Goal: Task Accomplishment & Management: Manage account settings

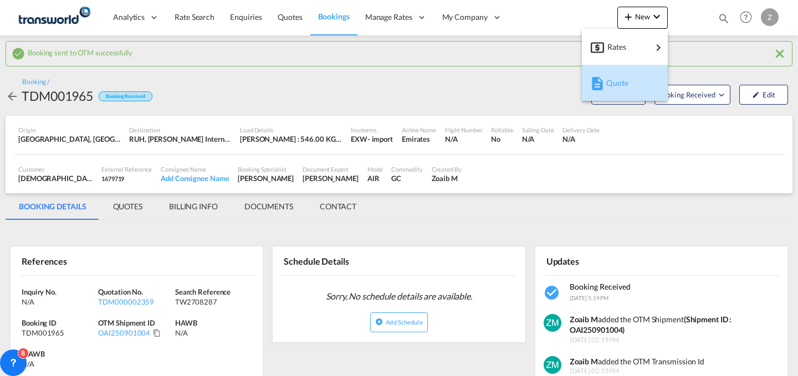
click at [636, 78] on div "Quote" at bounding box center [627, 83] width 41 height 28
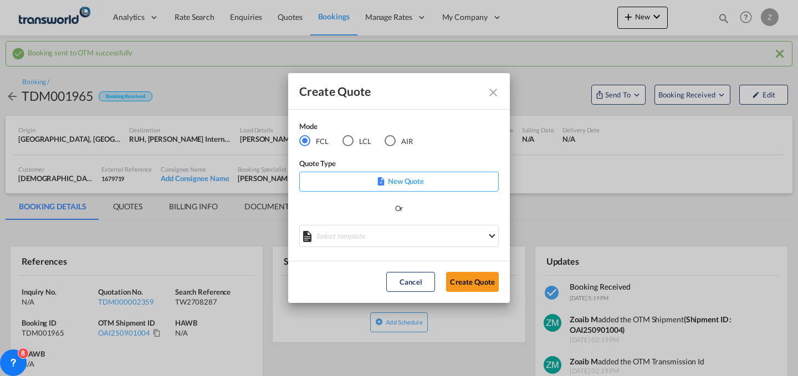
click at [396, 144] on md-radio-button "AIR" at bounding box center [399, 141] width 28 height 12
click at [492, 93] on md-icon "Close dialog" at bounding box center [493, 92] width 13 height 13
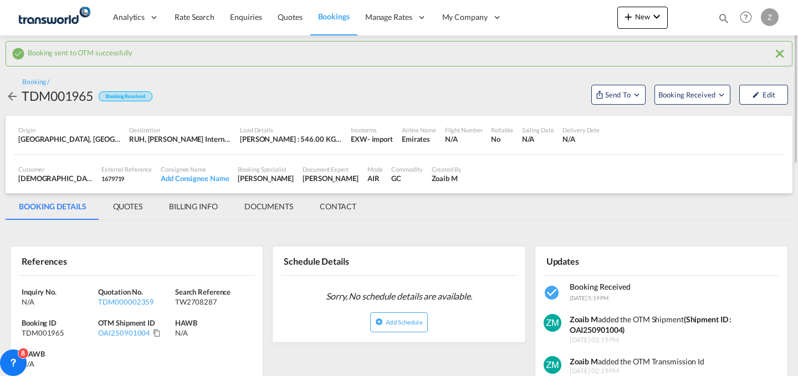
click at [722, 13] on md-icon "icon-magnify" at bounding box center [724, 18] width 12 height 12
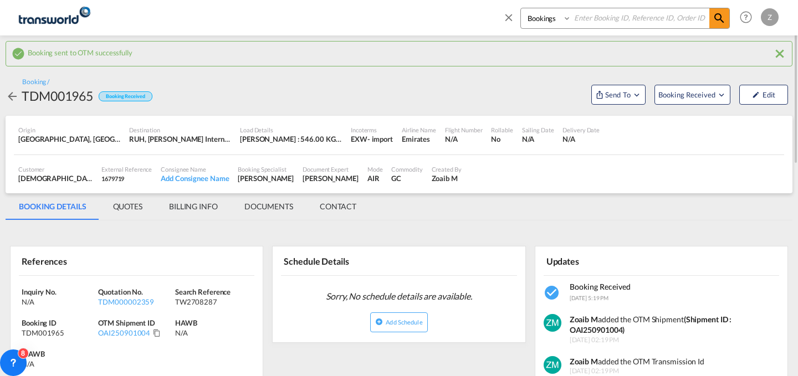
click at [534, 16] on select "Bookings Quotes Enquiries" at bounding box center [547, 18] width 53 height 20
select select "Quotes"
click at [521, 8] on select "Bookings Quotes Enquiries" at bounding box center [547, 18] width 53 height 20
click at [605, 19] on input at bounding box center [641, 17] width 138 height 19
paste input "OAI250901003"
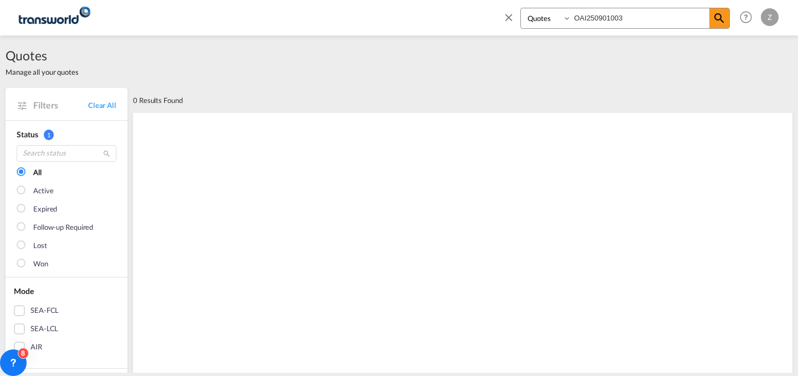
click at [664, 22] on input "OAI250901003" at bounding box center [641, 17] width 138 height 19
paste input "TDM000002358"
type input "TDM000002358"
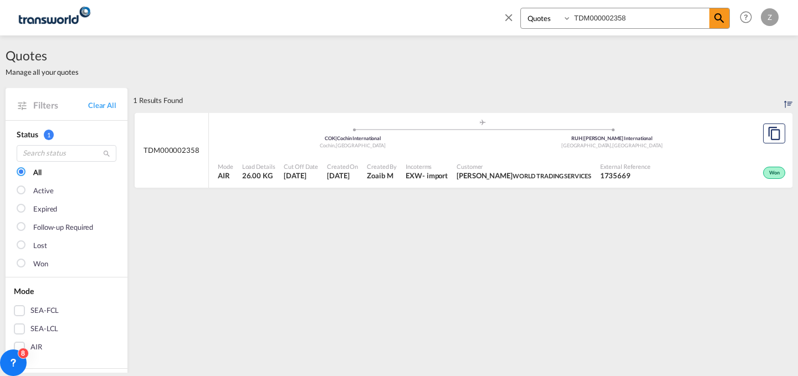
click at [746, 153] on port-traveller-ui ".a{fill:#aaa8ad;} .a{fill:#aaa8ad;} COK | Cochin International Cochin , [GEOGRA…" at bounding box center [482, 134] width 547 height 42
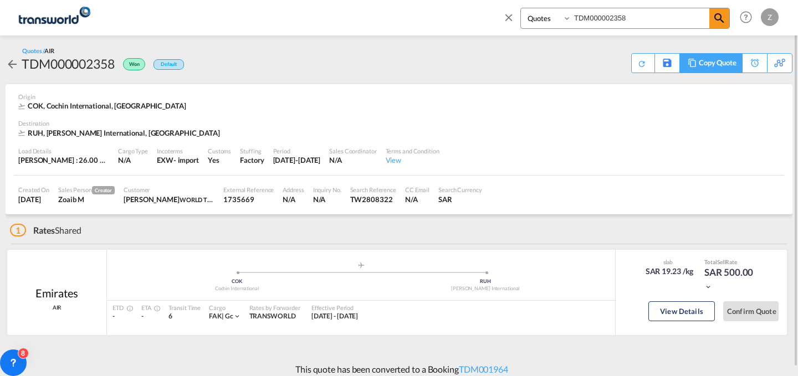
click at [725, 58] on div "Copy Quote" at bounding box center [718, 63] width 38 height 19
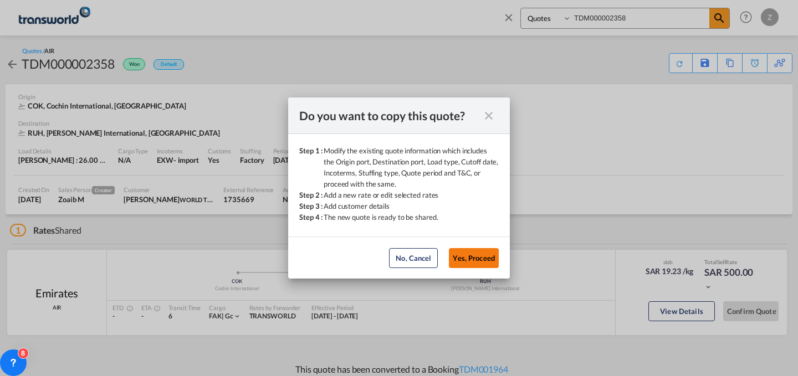
click at [470, 249] on button "Yes, Proceed" at bounding box center [474, 258] width 50 height 20
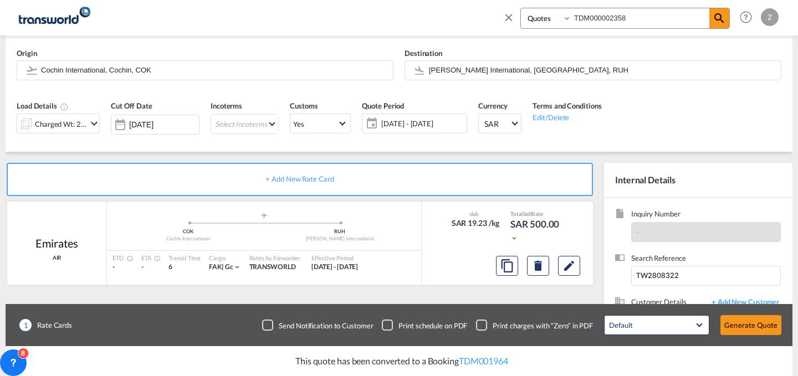
scroll to position [182, 0]
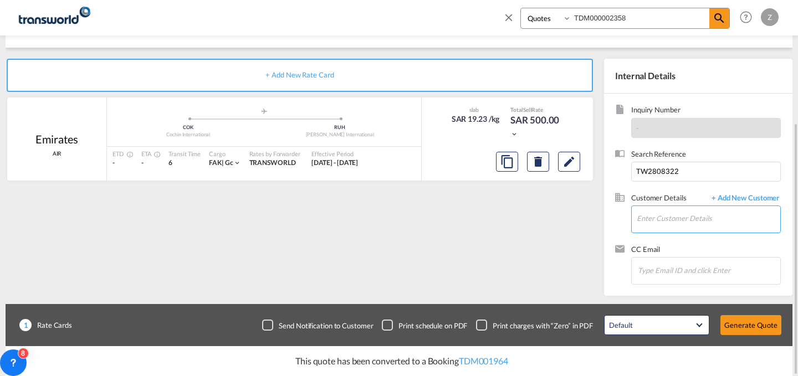
click at [699, 226] on input "Enter Customer Details" at bounding box center [709, 218] width 144 height 25
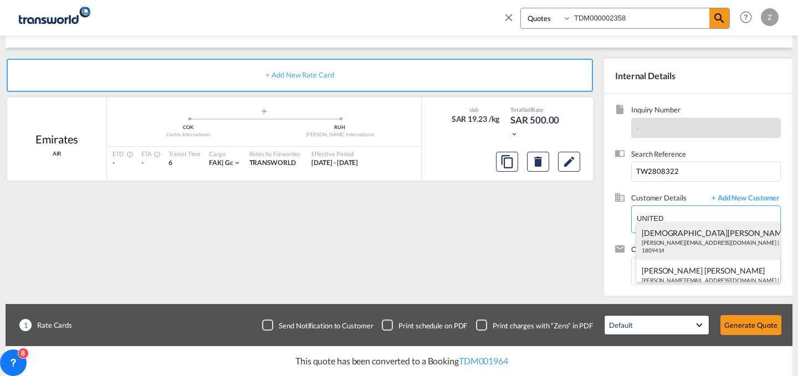
click at [689, 243] on div "[PERSON_NAME] [PERSON_NAME][EMAIL_ADDRESS][DOMAIN_NAME] | UNITED TRANSFORMERS E…" at bounding box center [708, 241] width 144 height 38
type input "UNITED TRANSFORMERS ELECTRIC CO., [PERSON_NAME], [EMAIL_ADDRESS][DOMAIN_NAME]"
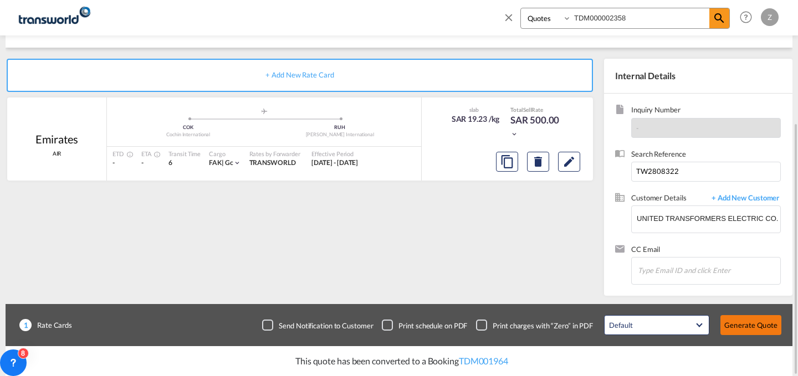
click at [762, 329] on button "Generate Quote" at bounding box center [751, 325] width 61 height 20
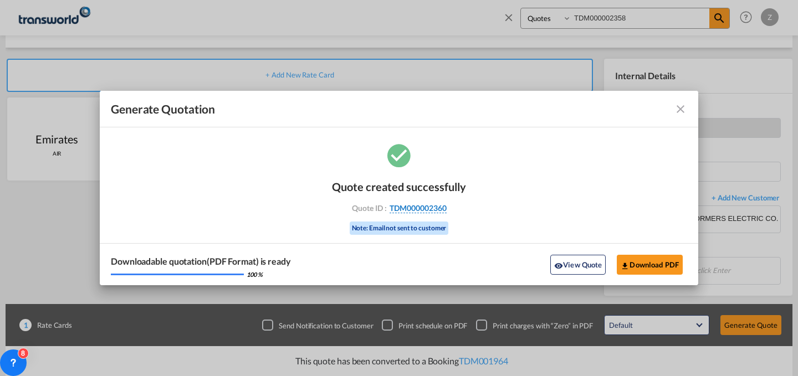
click at [440, 206] on span "TDM000002360" at bounding box center [418, 208] width 57 height 10
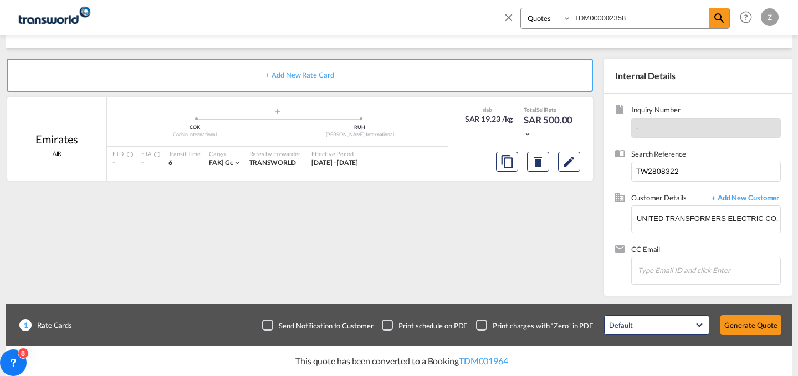
click at [440, 206] on div "Quote created successfully Quote ID : TDM000002360 Note: Email not sent to cust…" at bounding box center [398, 201] width 299 height 72
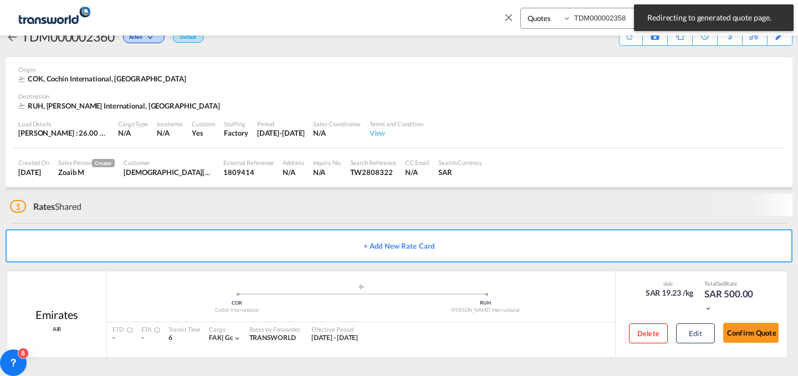
scroll to position [21, 0]
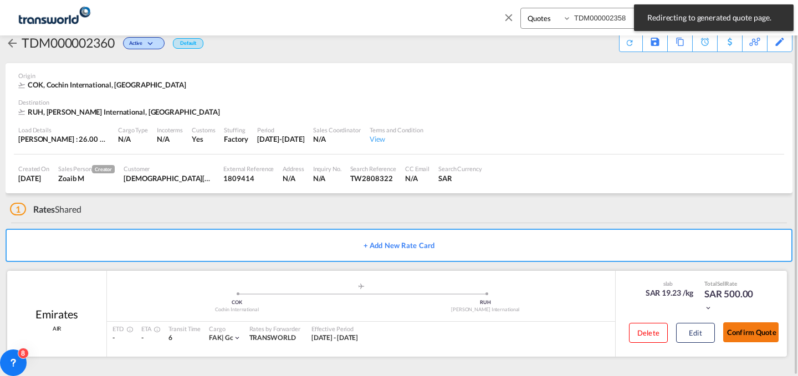
click at [745, 334] on button "Confirm Quote" at bounding box center [750, 333] width 55 height 20
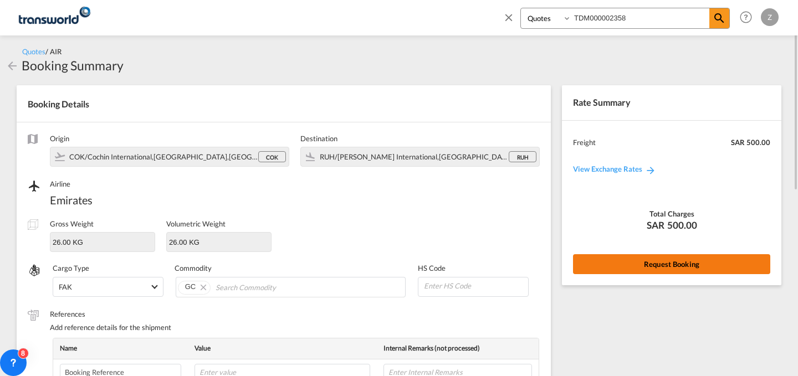
click at [654, 267] on button "Request Booking" at bounding box center [671, 264] width 197 height 20
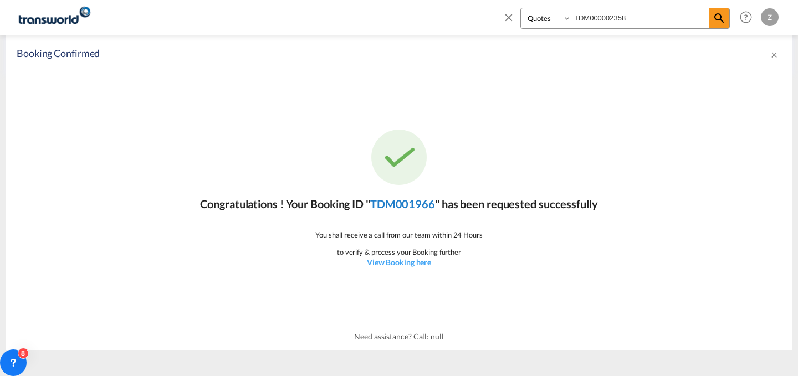
click at [423, 207] on link "TDM001966" at bounding box center [402, 203] width 65 height 13
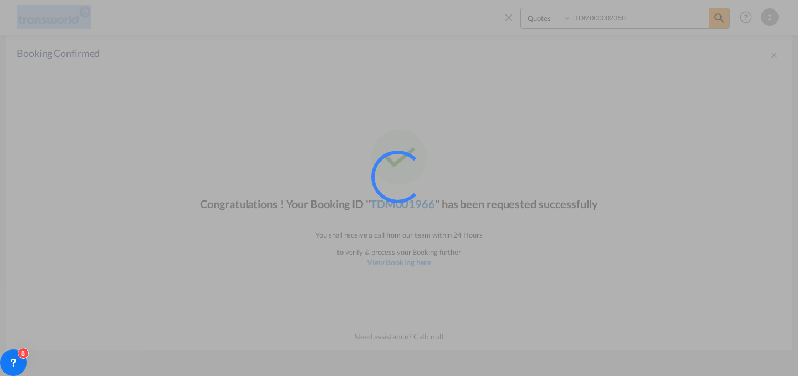
click at [423, 207] on div at bounding box center [412, 192] width 83 height 83
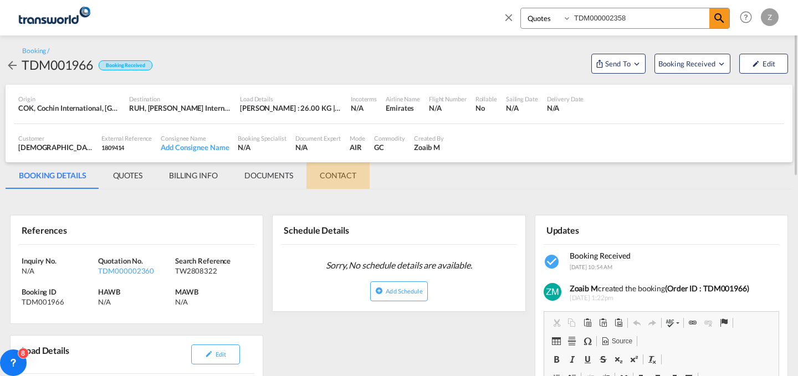
click at [351, 166] on md-tab-item "CONTACT" at bounding box center [338, 175] width 63 height 27
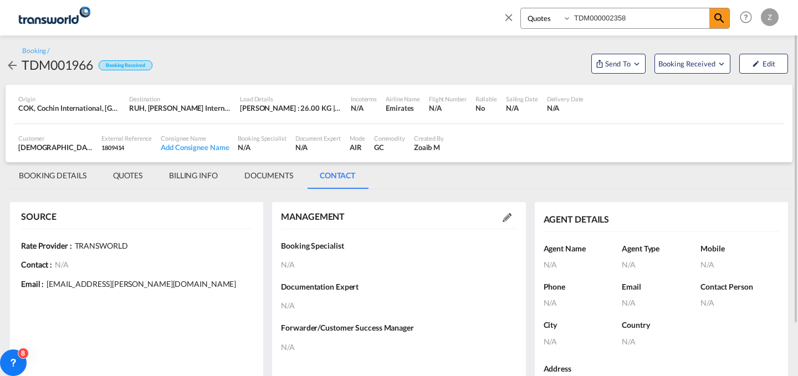
click at [507, 221] on md-icon at bounding box center [507, 217] width 9 height 9
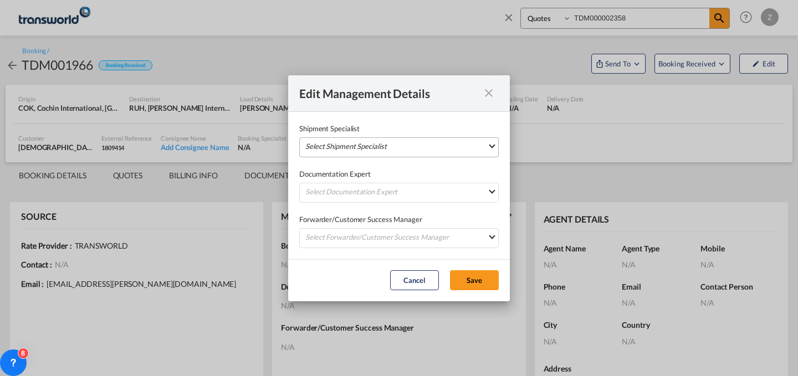
click at [446, 147] on md-select "Select Shipment Specialist [PERSON_NAME] W [PERSON_NAME][EMAIL_ADDRESS][PERSON_…" at bounding box center [399, 147] width 200 height 20
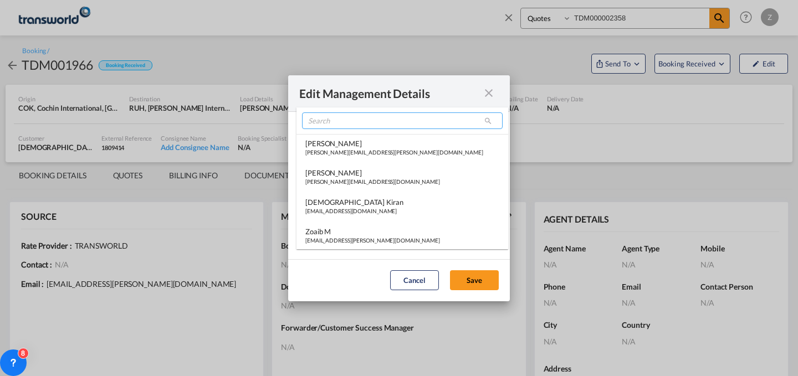
click at [428, 123] on input "search" at bounding box center [402, 121] width 201 height 17
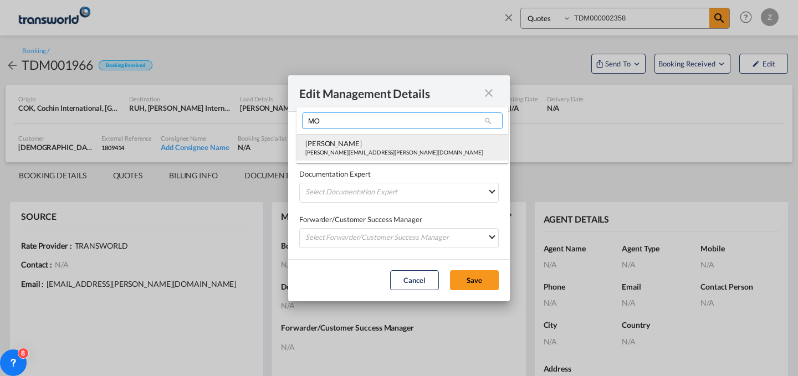
type input "MO"
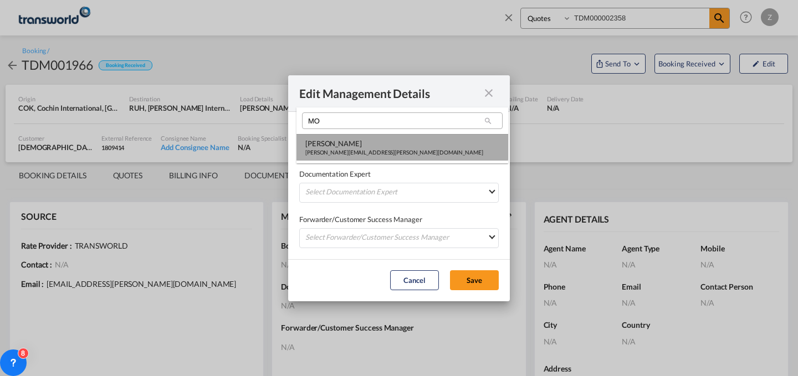
click at [389, 146] on div "[PERSON_NAME]" at bounding box center [394, 144] width 178 height 10
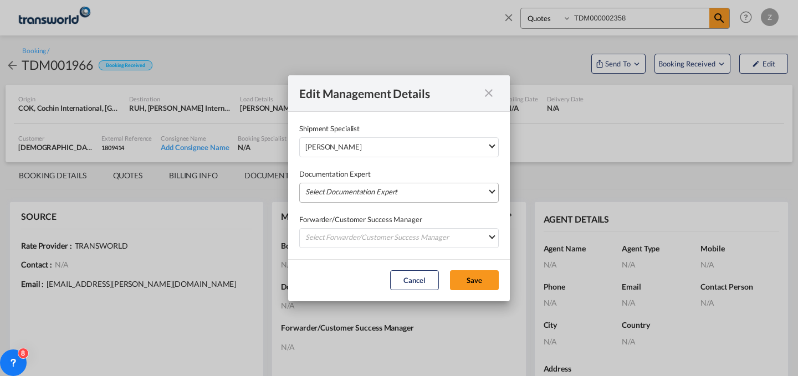
click at [360, 198] on md-select "Select Documentation Expert [PERSON_NAME] W [PERSON_NAME][EMAIL_ADDRESS][PERSON…" at bounding box center [399, 193] width 200 height 20
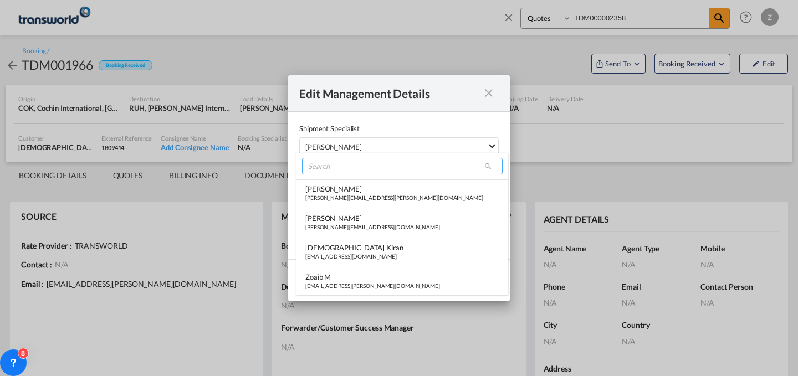
click at [389, 168] on input "search" at bounding box center [402, 166] width 201 height 17
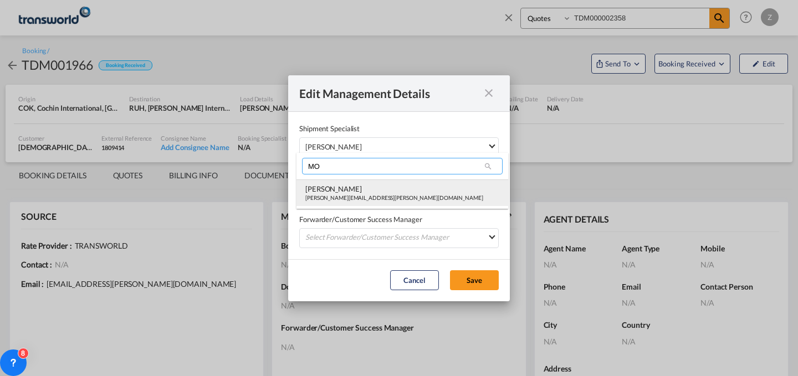
type input "MO"
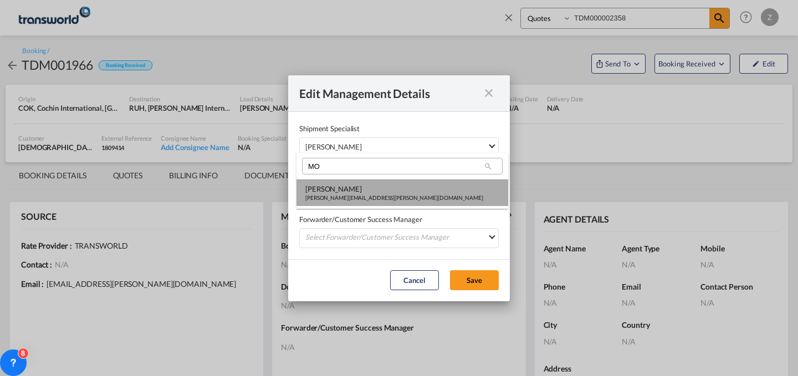
click at [364, 196] on div "[PERSON_NAME][EMAIL_ADDRESS][PERSON_NAME][DOMAIN_NAME]" at bounding box center [394, 198] width 178 height 8
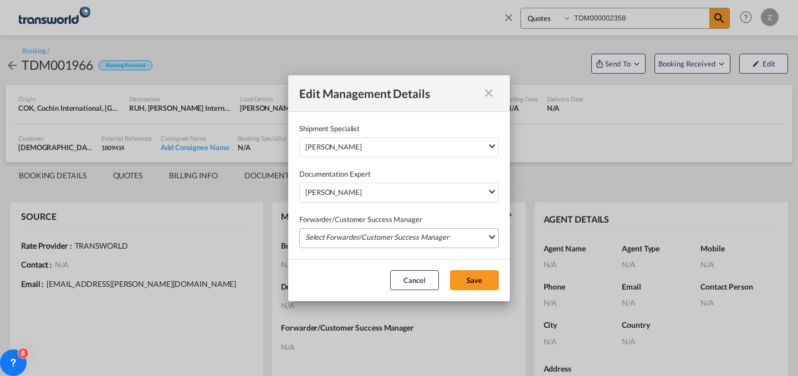
click at [358, 232] on md-select "Select Forwarder/Customer Success Manager [PERSON_NAME] [PERSON_NAME][EMAIL_ADD…" at bounding box center [399, 238] width 200 height 20
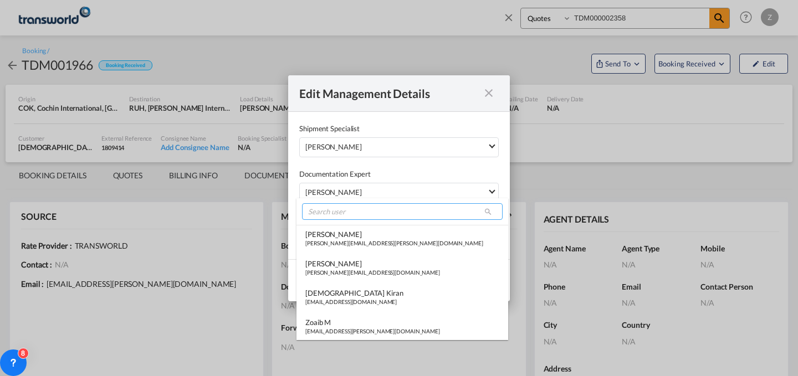
click at [375, 208] on input "search" at bounding box center [402, 211] width 201 height 17
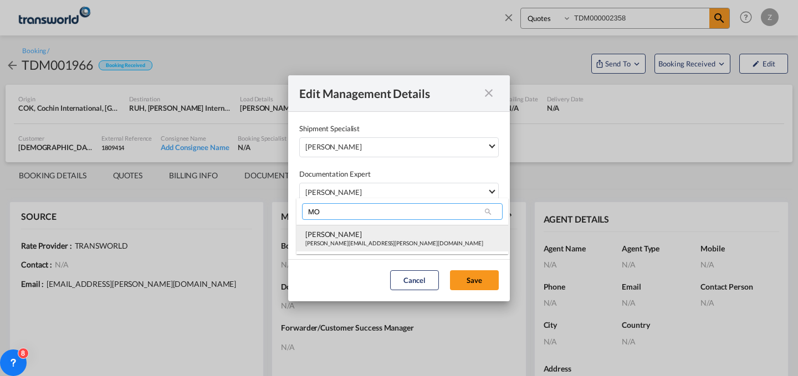
type input "MO"
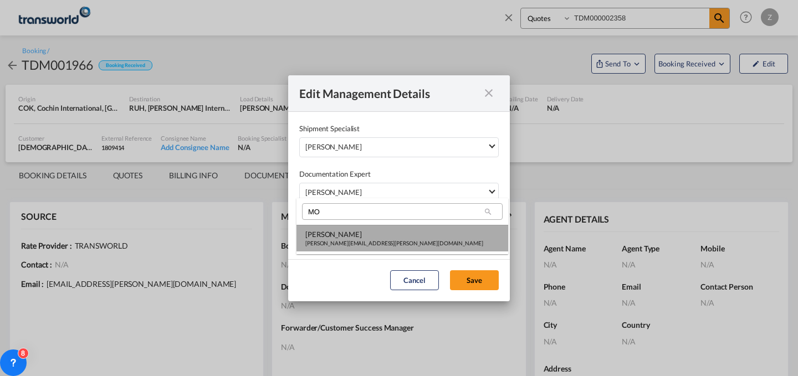
click at [362, 237] on div "[PERSON_NAME]" at bounding box center [394, 235] width 178 height 10
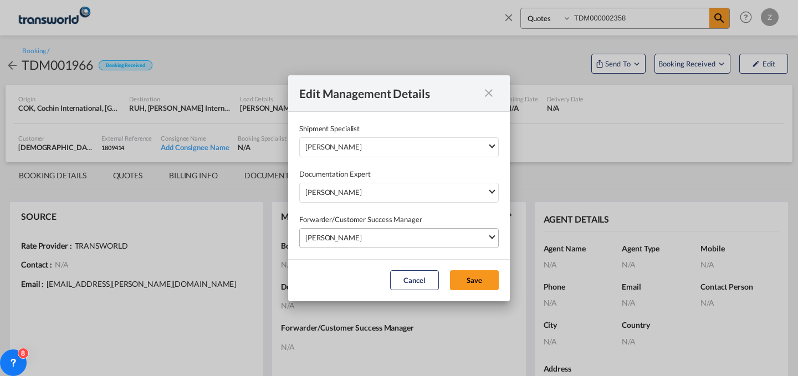
click at [402, 237] on div "[PERSON_NAME]" at bounding box center [396, 237] width 182 height 11
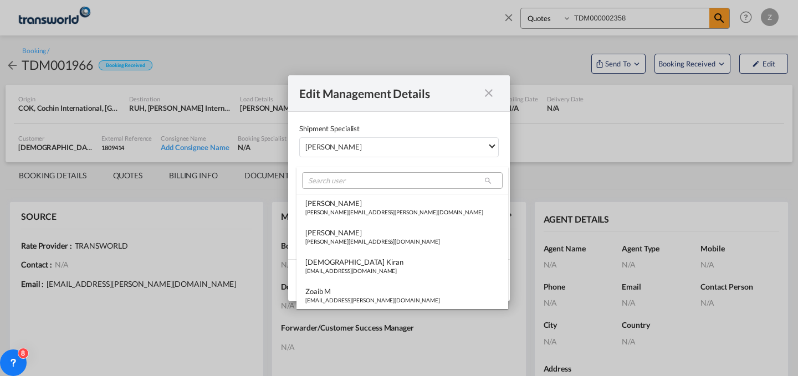
scroll to position [527, 0]
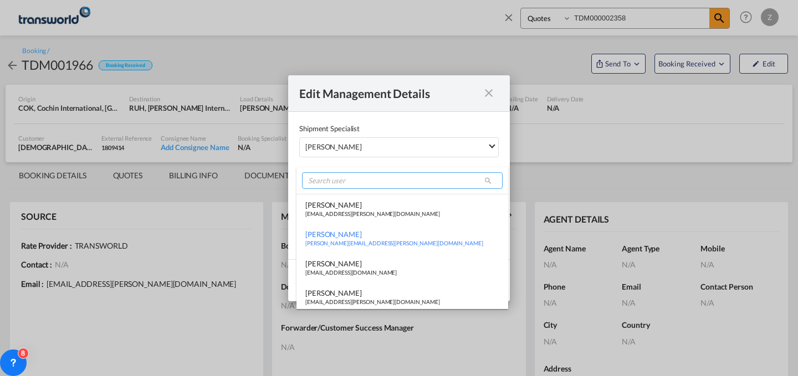
click at [437, 182] on input "search" at bounding box center [402, 180] width 201 height 17
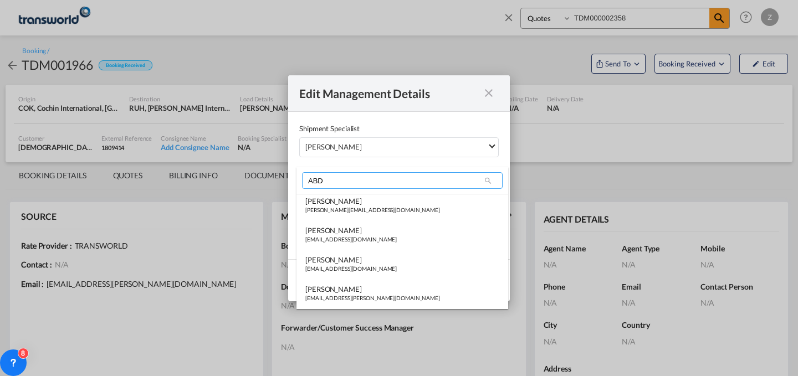
scroll to position [0, 0]
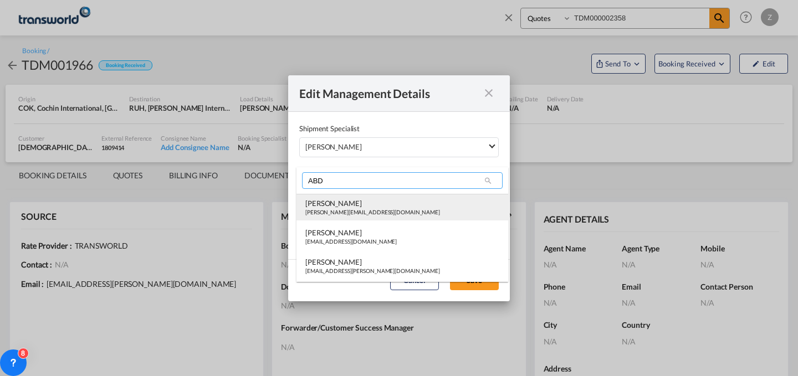
type input "ABD"
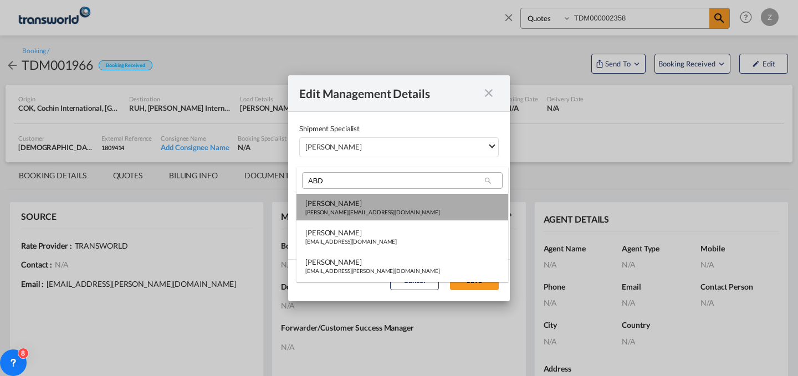
click at [414, 209] on md-option "Abdullah Obaid [EMAIL_ADDRESS][PERSON_NAME][DOMAIN_NAME]" at bounding box center [403, 207] width 212 height 27
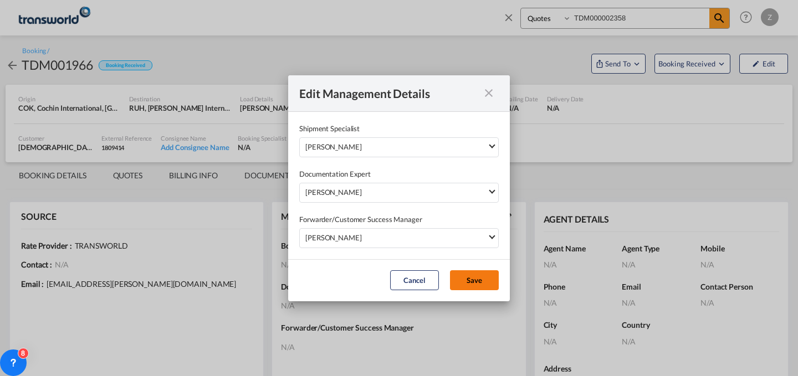
click at [469, 284] on button "Save" at bounding box center [474, 281] width 49 height 20
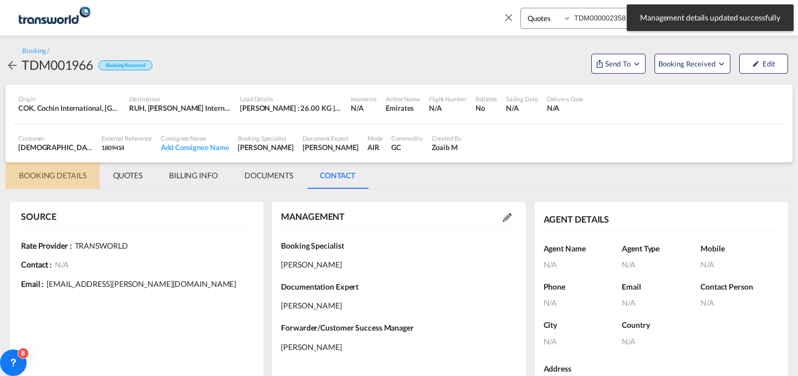
click at [73, 180] on md-tab-item "BOOKING DETAILS" at bounding box center [53, 175] width 94 height 27
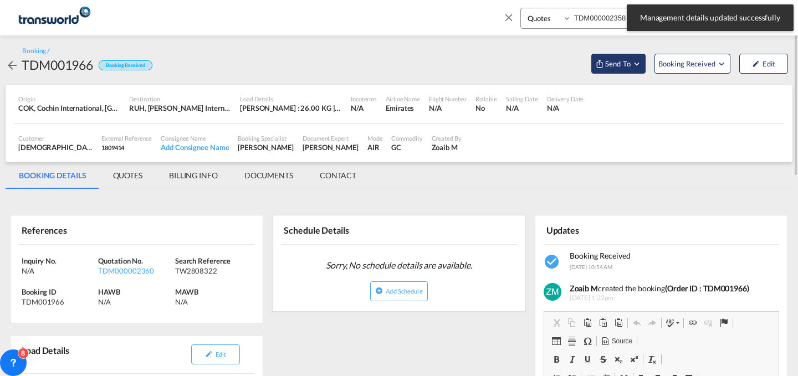
click at [644, 58] on button "Send To" at bounding box center [619, 64] width 54 height 20
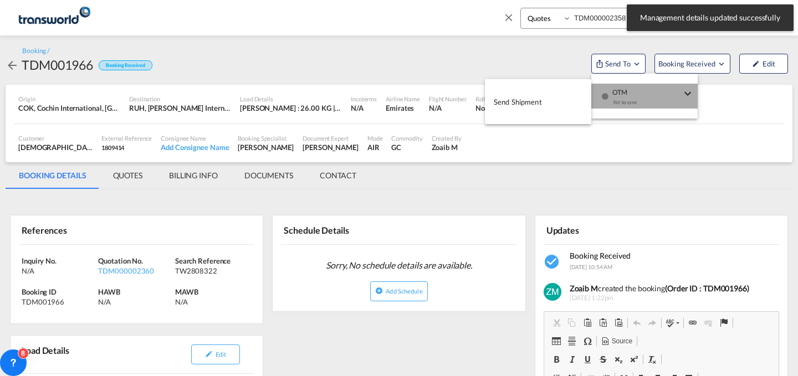
click at [601, 96] on div "button" at bounding box center [604, 100] width 9 height 33
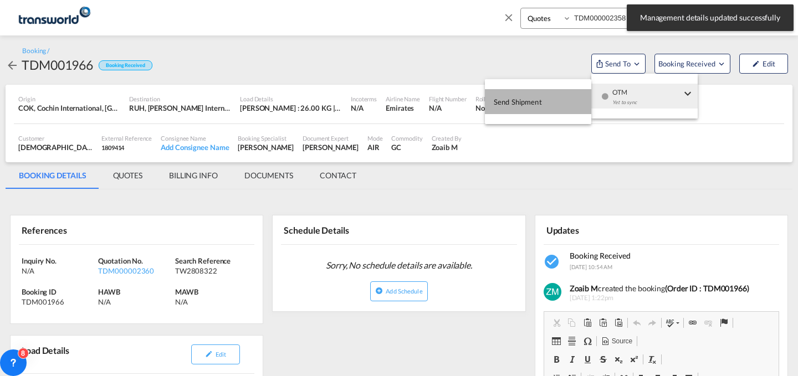
click at [552, 104] on button "Send Shipment" at bounding box center [538, 101] width 106 height 25
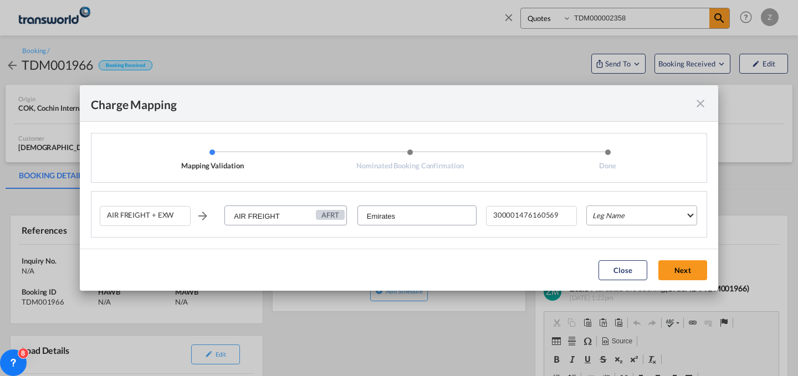
click at [640, 218] on md-select "Leg Name HANDLING ORIGIN HANDLING DESTINATION OTHERS TL PICK UP CUSTOMS ORIGIN …" at bounding box center [642, 216] width 111 height 20
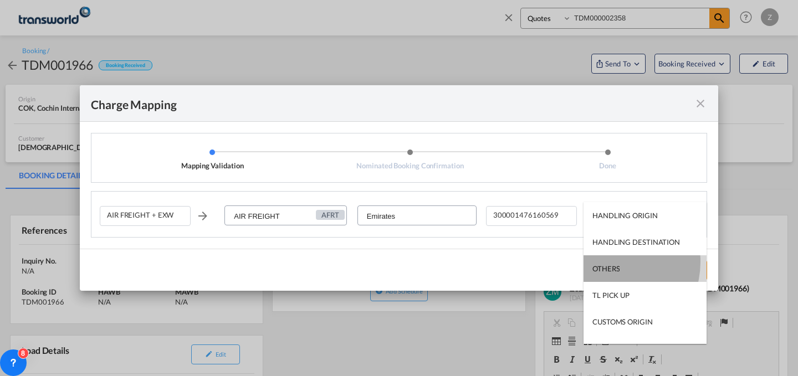
click at [609, 262] on md-option "OTHERS" at bounding box center [645, 269] width 123 height 27
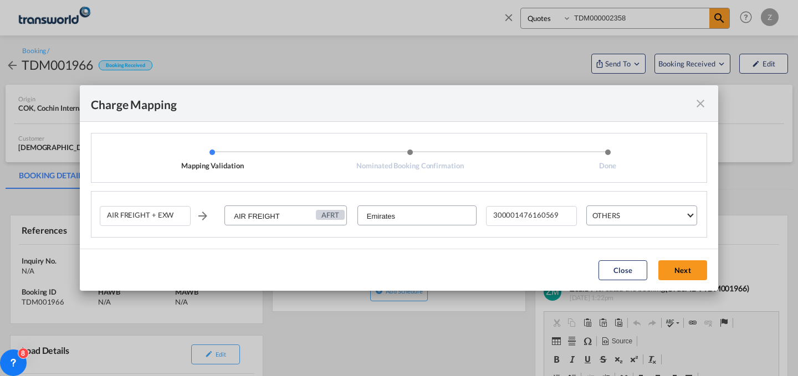
click at [670, 257] on md-dialog-actions "Close Next" at bounding box center [399, 270] width 639 height 42
click at [675, 266] on button "Next" at bounding box center [683, 271] width 49 height 20
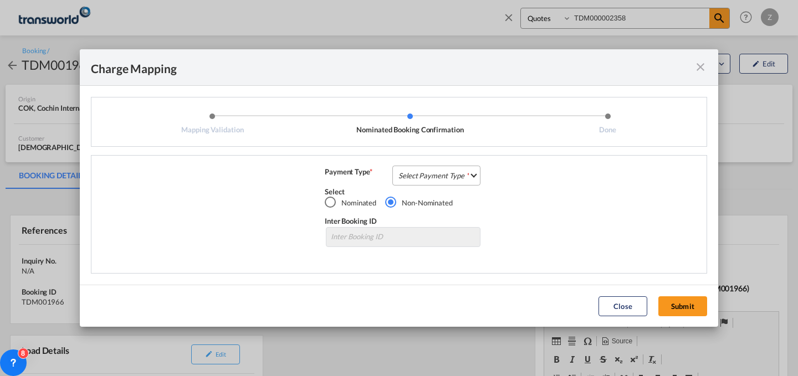
click at [471, 176] on md-select "Select Payment Type COLLECT PREPAID" at bounding box center [437, 176] width 88 height 20
click at [439, 174] on md-option "COLLECT" at bounding box center [440, 175] width 98 height 27
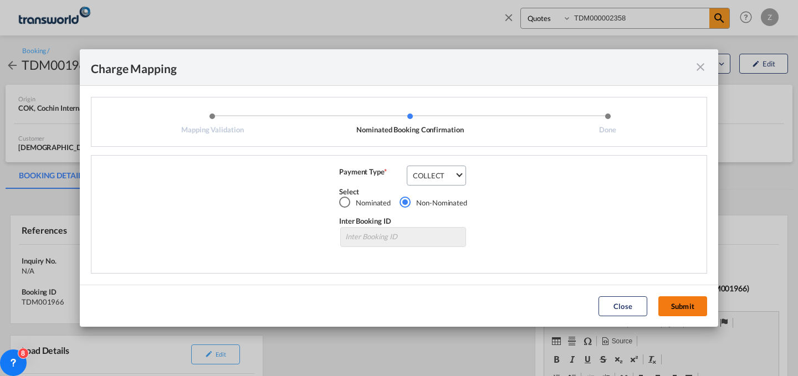
click at [680, 312] on button "Submit" at bounding box center [683, 307] width 49 height 20
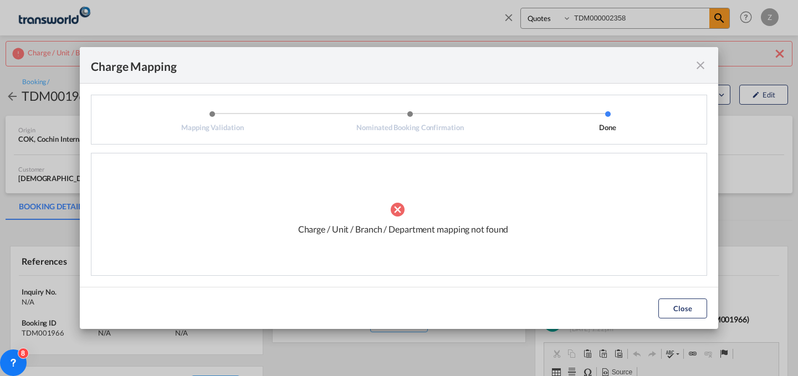
click at [701, 64] on md-icon "icon-close fg-AAA8AD cursor" at bounding box center [700, 65] width 13 height 13
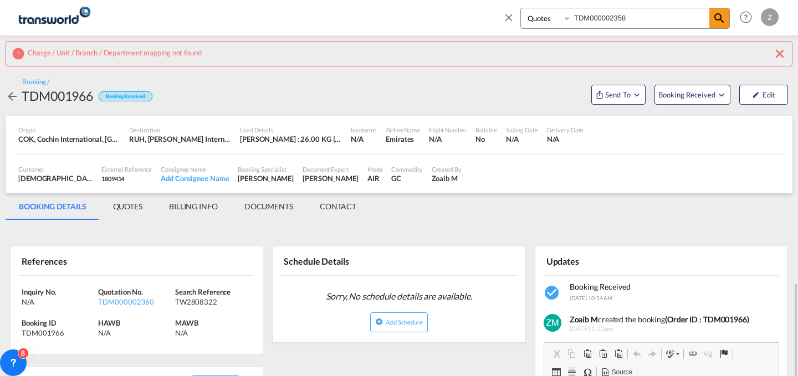
scroll to position [198, 0]
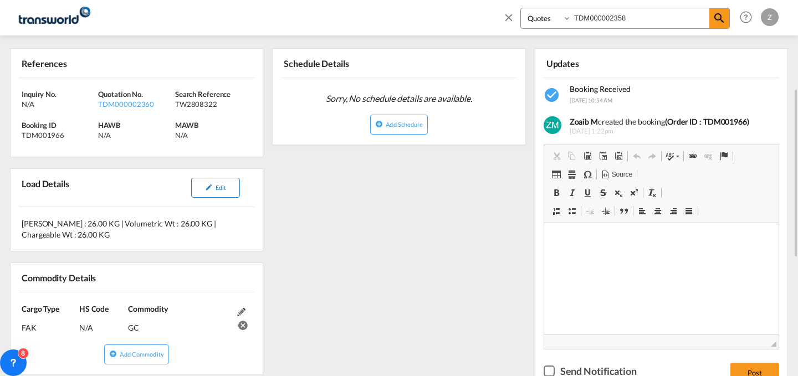
click at [210, 192] on button "Edit" at bounding box center [215, 188] width 49 height 20
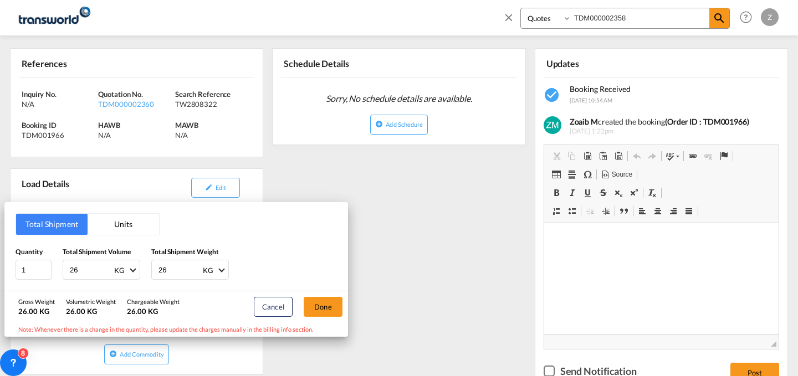
click at [172, 271] on input "26" at bounding box center [179, 270] width 44 height 19
type input "2"
type input "27"
click at [90, 264] on input "26" at bounding box center [91, 270] width 44 height 19
type input "2"
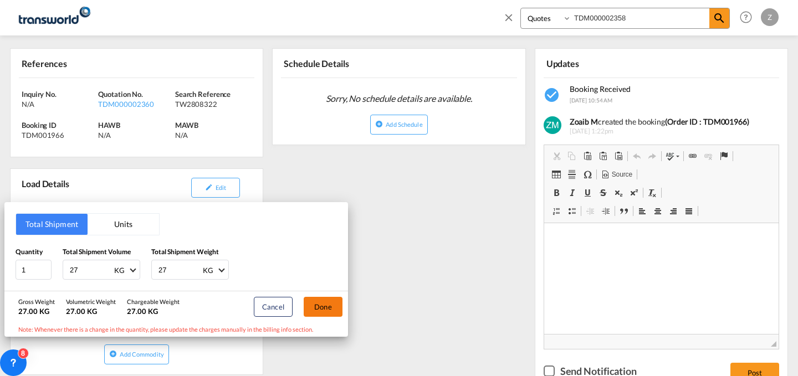
type input "27"
click at [319, 302] on button "Done" at bounding box center [323, 307] width 39 height 20
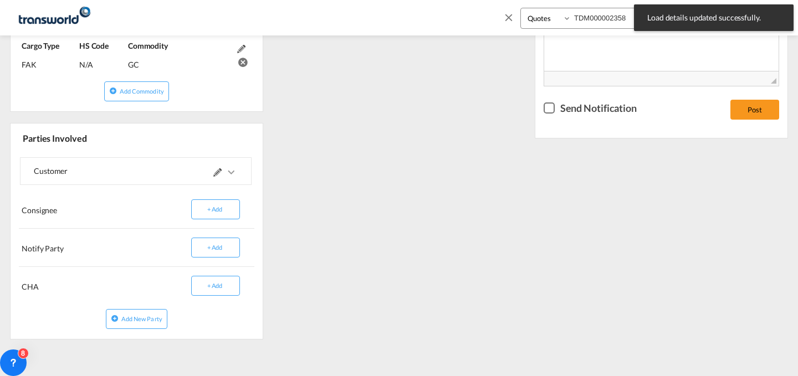
scroll to position [0, 0]
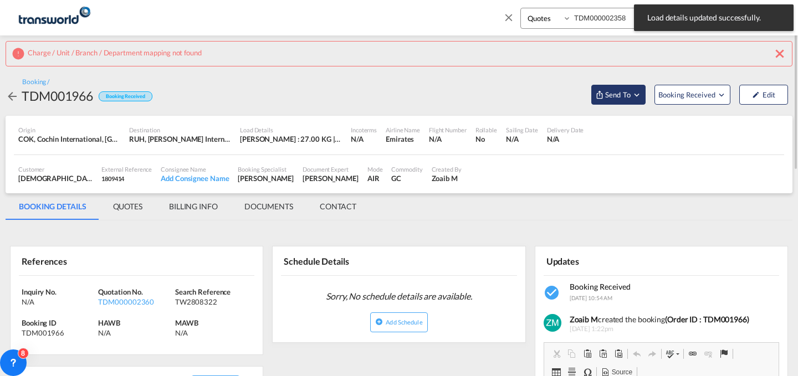
click at [616, 93] on span "Send To" at bounding box center [618, 94] width 28 height 11
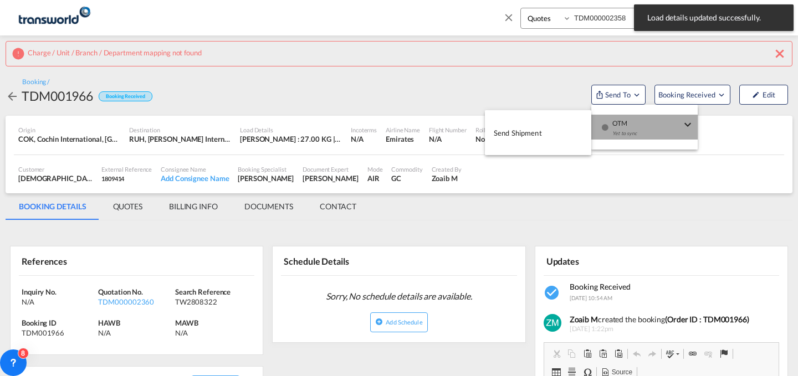
click at [621, 126] on div "Yet to sync" at bounding box center [647, 136] width 69 height 23
click at [543, 130] on button "Send Shipment" at bounding box center [538, 132] width 106 height 25
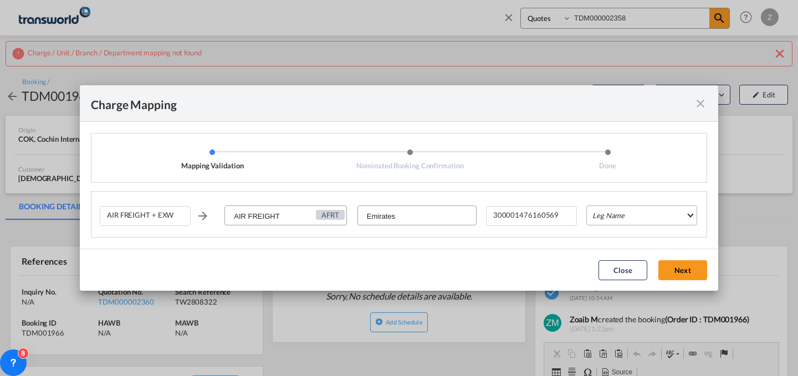
click at [635, 223] on md-select "Leg Name HANDLING ORIGIN HANDLING DESTINATION OTHERS TL PICK UP CUSTOMS ORIGIN …" at bounding box center [642, 216] width 111 height 20
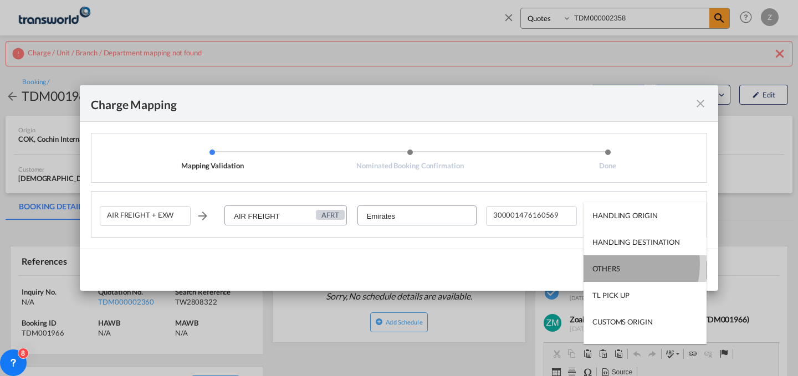
click at [607, 264] on div "OTHERS" at bounding box center [606, 269] width 27 height 10
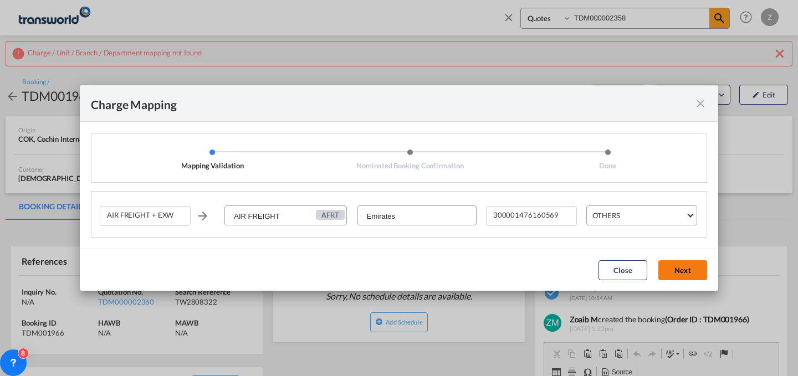
click at [679, 261] on button "Next" at bounding box center [683, 271] width 49 height 20
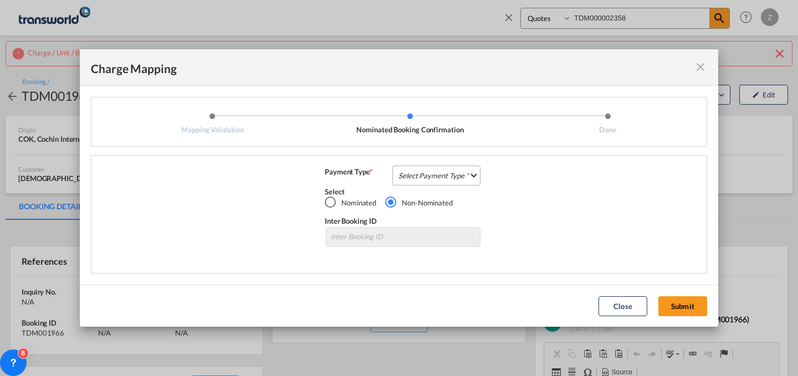
click at [459, 180] on md-select "Select Payment Type COLLECT PREPAID" at bounding box center [437, 176] width 88 height 20
click at [446, 174] on md-option "COLLECT" at bounding box center [440, 175] width 98 height 27
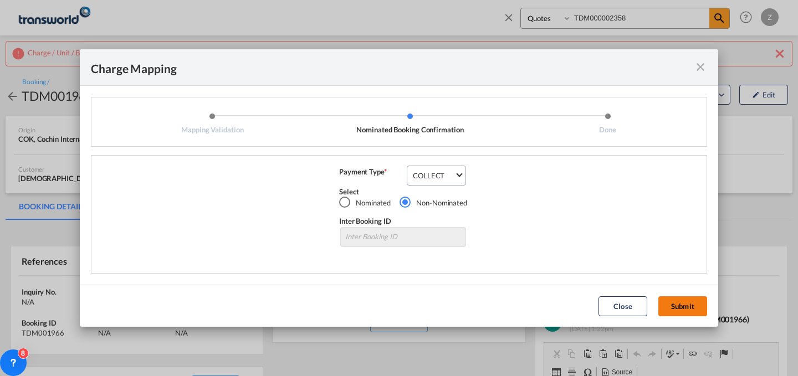
click at [682, 302] on button "Submit" at bounding box center [683, 307] width 49 height 20
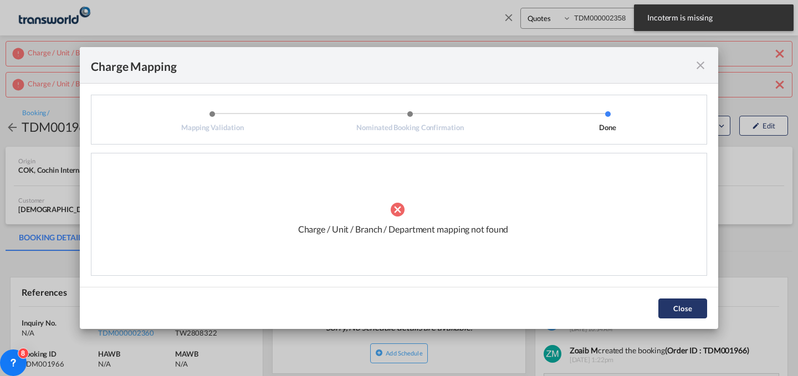
click at [680, 305] on button "Close" at bounding box center [683, 309] width 49 height 20
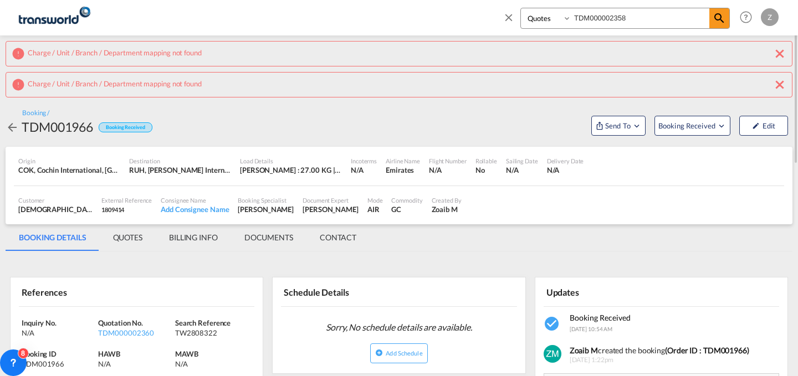
click at [504, 12] on md-icon "icon-close" at bounding box center [509, 17] width 12 height 12
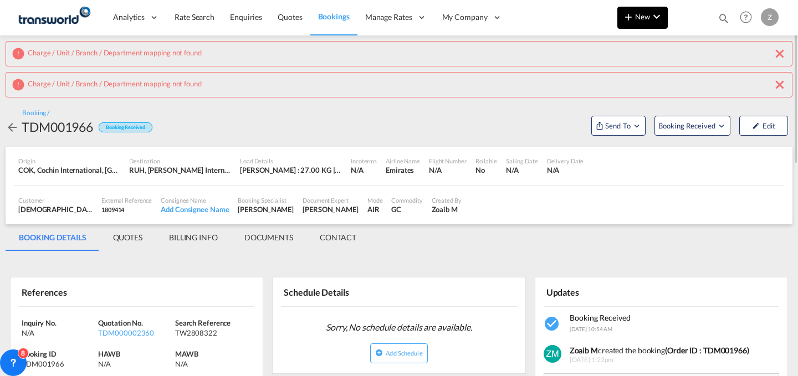
click at [624, 22] on md-icon "icon-plus 400-fg" at bounding box center [628, 16] width 13 height 13
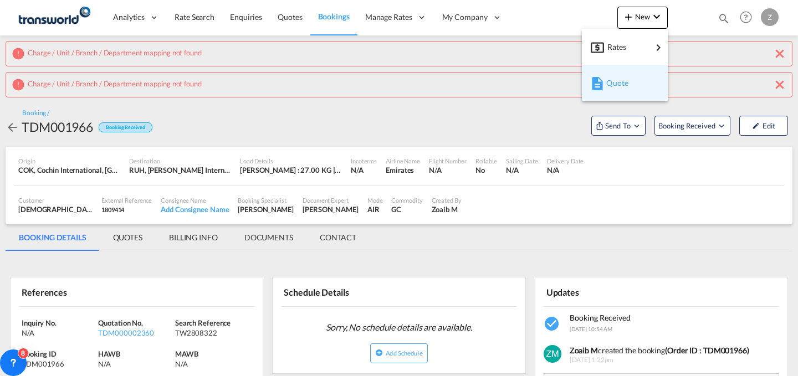
click at [626, 72] on div "Quote" at bounding box center [627, 83] width 41 height 28
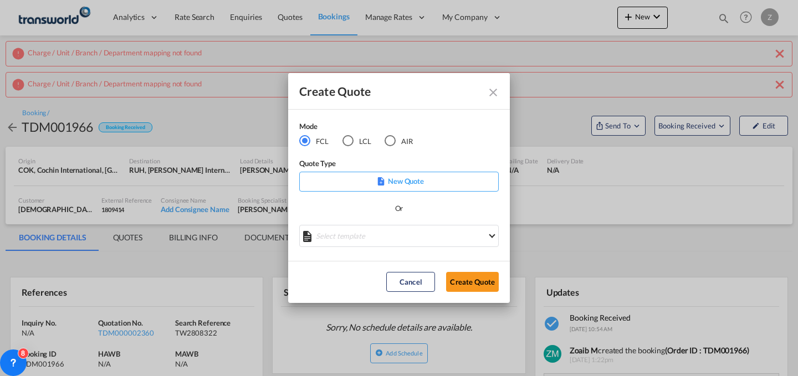
click at [405, 135] on md-radio-button "AIR" at bounding box center [399, 141] width 28 height 12
click at [477, 280] on button "Create Quote" at bounding box center [472, 282] width 53 height 20
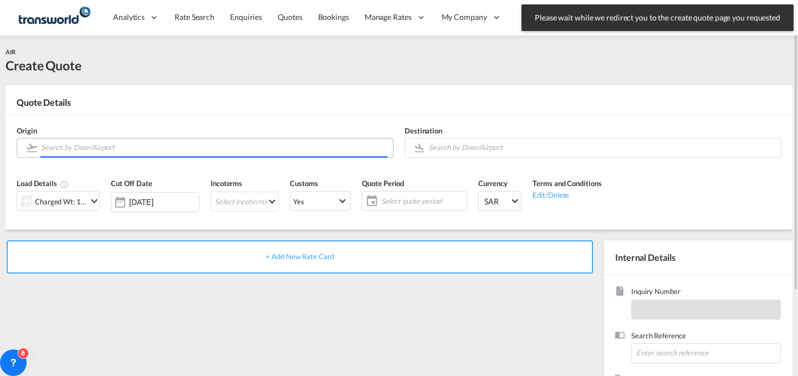
click at [268, 144] on input "Search by Door/Airport" at bounding box center [214, 147] width 346 height 19
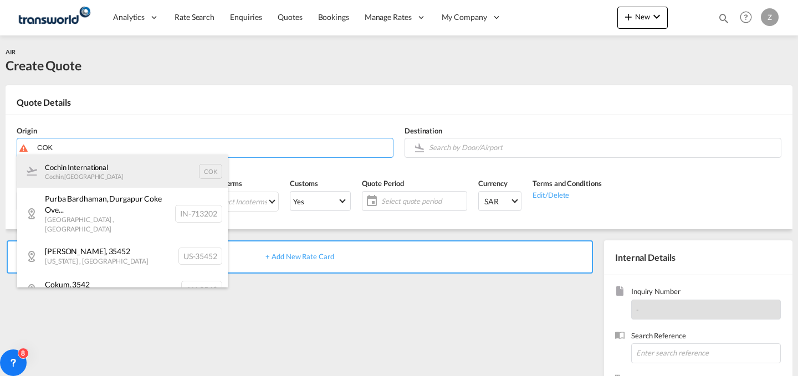
click at [155, 156] on div "Cochin International Cochin , [GEOGRAPHIC_DATA] COK" at bounding box center [122, 171] width 211 height 33
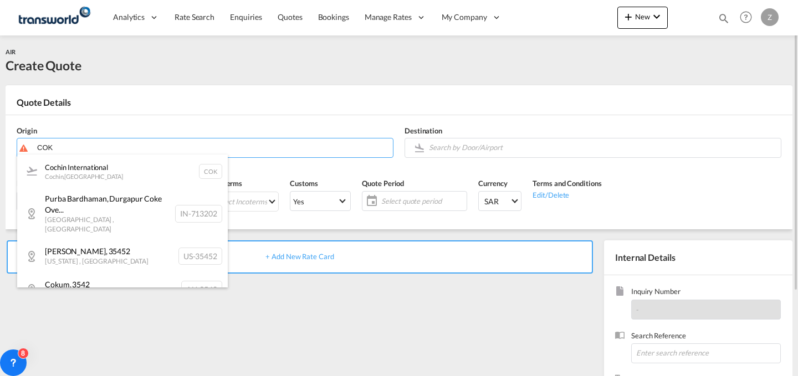
type input "Cochin International, Cochin, COK"
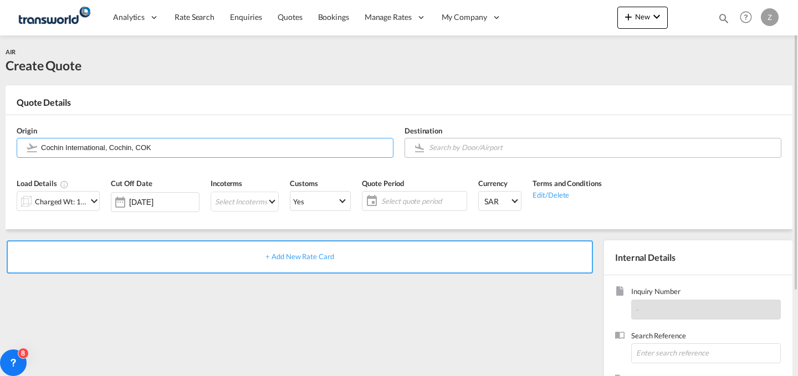
click at [527, 147] on input "Search by Door/Airport" at bounding box center [602, 147] width 346 height 19
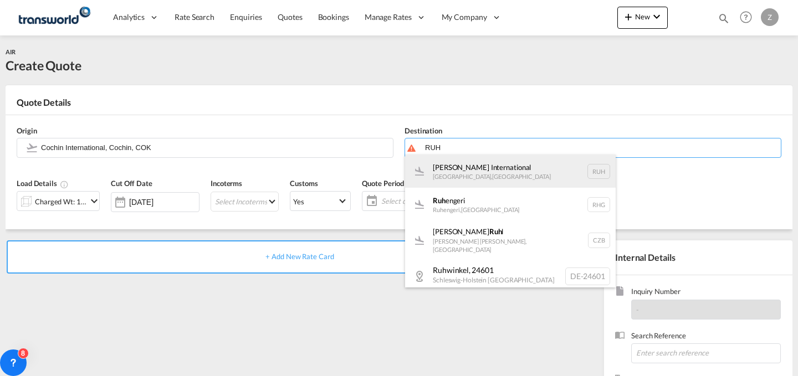
click at [490, 170] on div "[PERSON_NAME] International [GEOGRAPHIC_DATA] , [GEOGRAPHIC_DATA] RUH" at bounding box center [510, 171] width 211 height 33
type input "[PERSON_NAME] International, [GEOGRAPHIC_DATA], RUH"
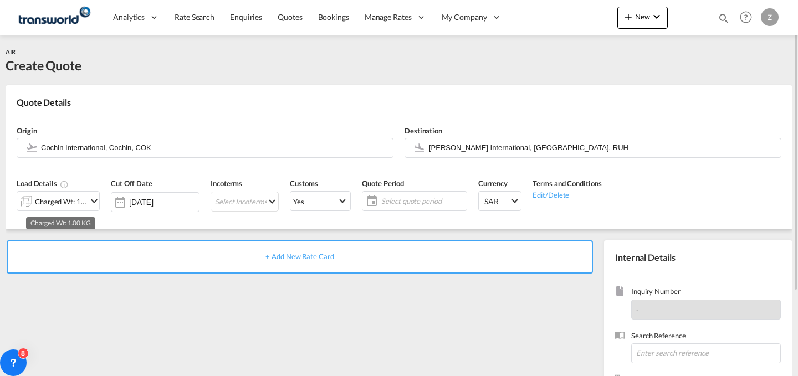
click at [86, 201] on div "Charged Wt: 1.00 KG" at bounding box center [61, 202] width 52 height 16
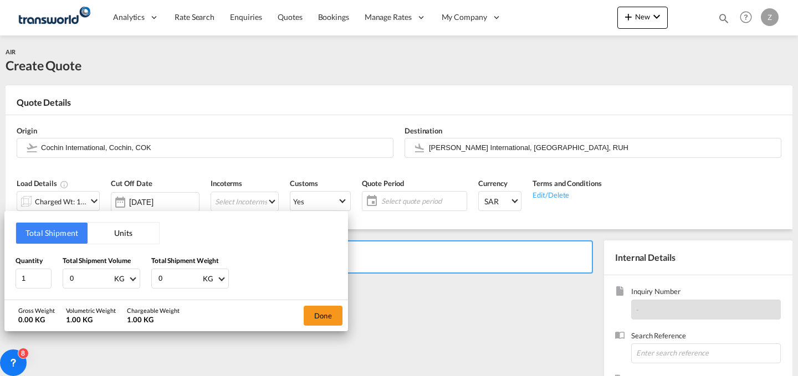
click at [179, 276] on input "0" at bounding box center [179, 278] width 44 height 19
type input "26"
click at [86, 276] on input "0" at bounding box center [91, 278] width 44 height 19
type input "26"
click at [334, 317] on button "Done" at bounding box center [323, 316] width 39 height 20
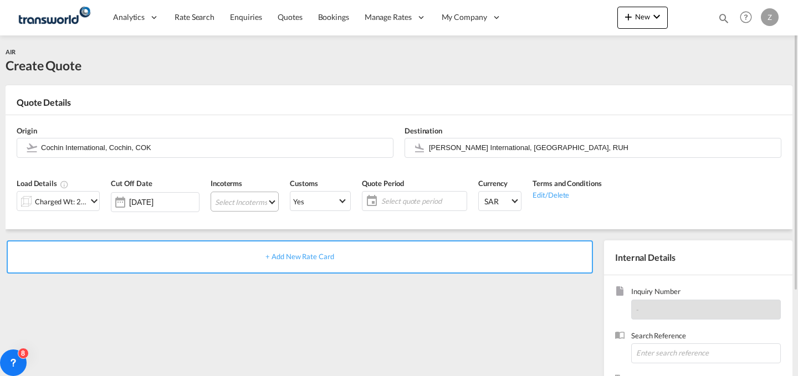
click at [266, 206] on md-select "Select Incoterms CPT - export Carrier Paid to DDP - export Delivery Duty Paid F…" at bounding box center [245, 202] width 68 height 20
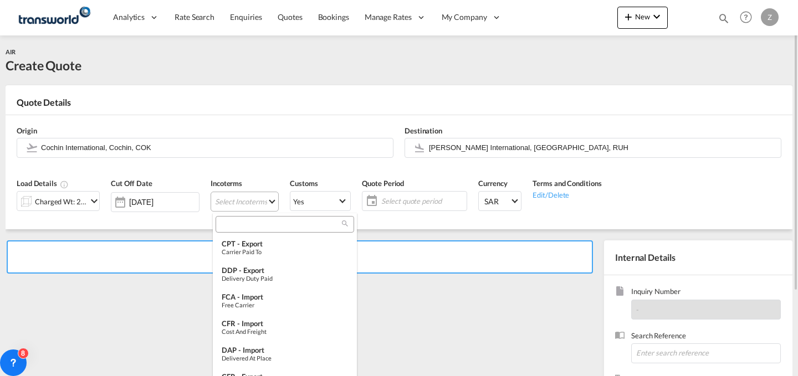
type md-option "[object Object]"
click at [287, 220] on div at bounding box center [285, 224] width 139 height 17
click at [264, 227] on input "search" at bounding box center [280, 225] width 123 height 10
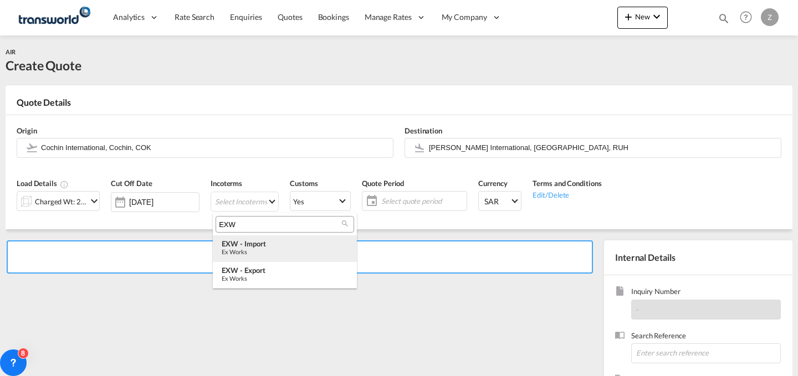
type input "EXW"
click at [275, 243] on div "EXW - import" at bounding box center [285, 243] width 126 height 9
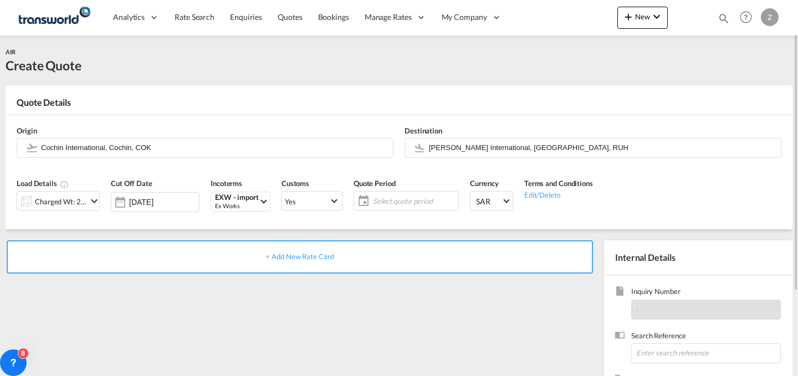
click at [409, 199] on span "Select quote period" at bounding box center [414, 201] width 83 height 10
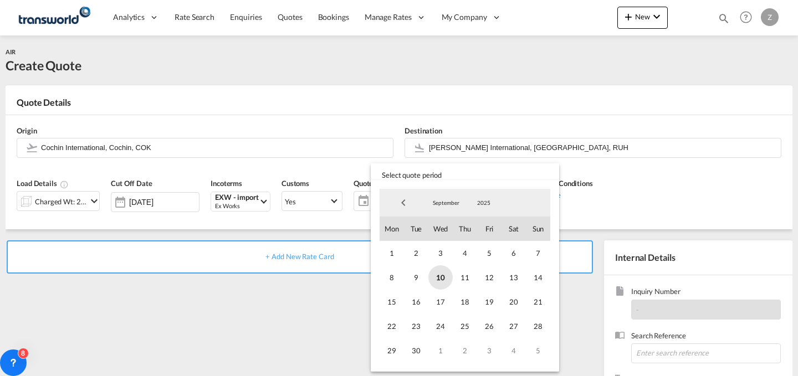
click at [438, 280] on span "10" at bounding box center [441, 278] width 24 height 24
click at [420, 351] on span "30" at bounding box center [416, 351] width 24 height 24
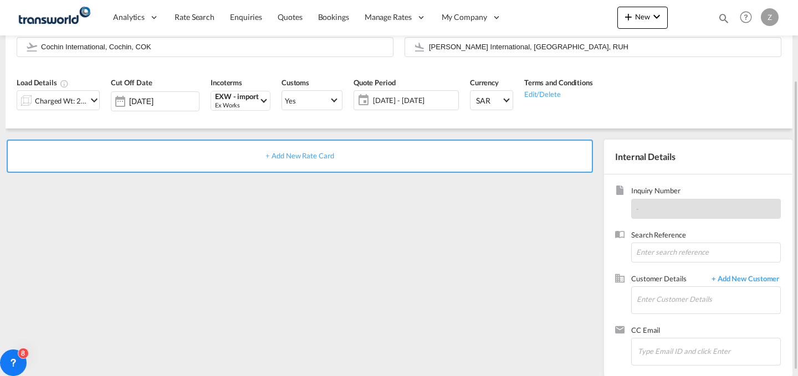
scroll to position [102, 0]
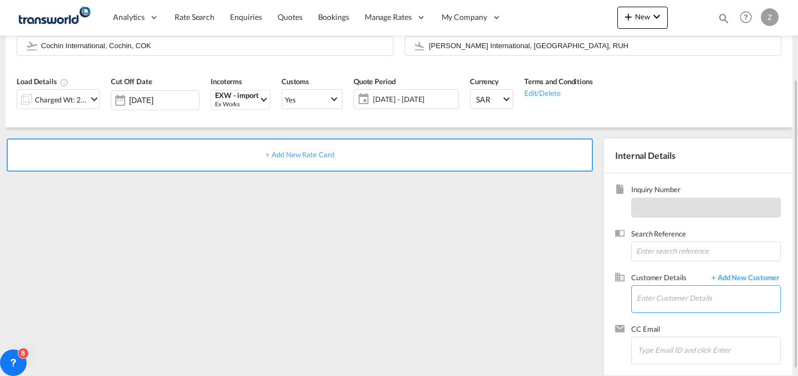
paste input "TW2808322"
click at [667, 307] on input "TW2808322" at bounding box center [709, 298] width 144 height 25
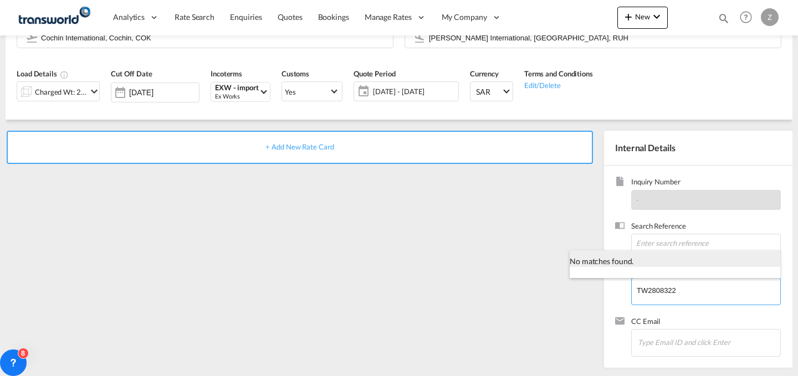
type input "TW2808322"
click at [678, 252] on div "No matches found." at bounding box center [675, 259] width 211 height 17
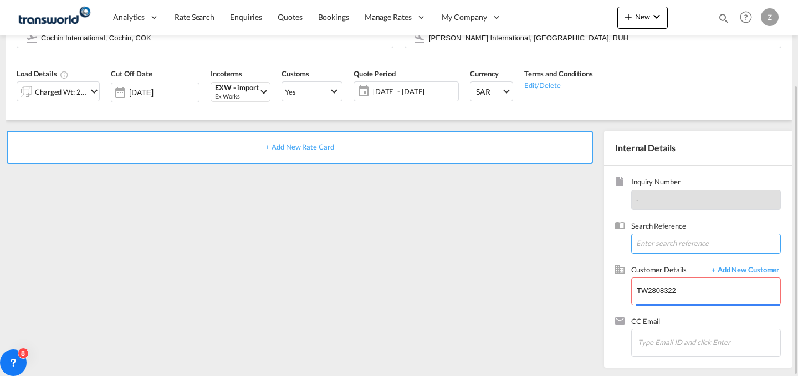
click at [679, 241] on input at bounding box center [706, 244] width 150 height 20
paste input "TW2808322"
type input "TW2808322"
drag, startPoint x: 686, startPoint y: 297, endPoint x: 551, endPoint y: 304, distance: 135.5
click at [551, 304] on div "+ Add New Rate Card Internal Details Inquiry Number - Search Reference TW280832…" at bounding box center [399, 244] width 787 height 248
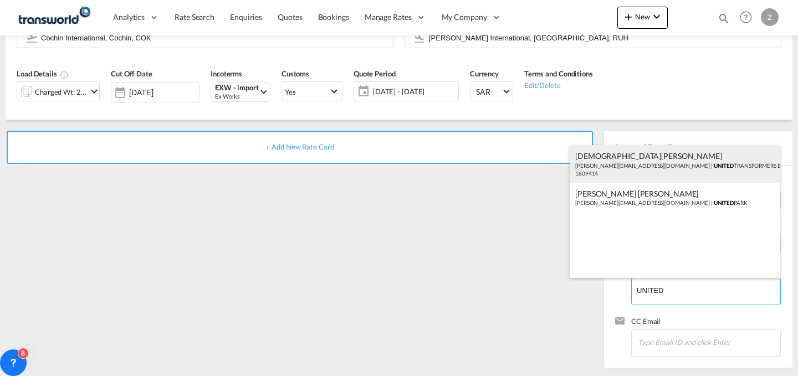
click at [685, 170] on div "[PERSON_NAME] [PERSON_NAME][EMAIL_ADDRESS][DOMAIN_NAME] | UNITED TRANSFORMERS E…" at bounding box center [675, 164] width 211 height 38
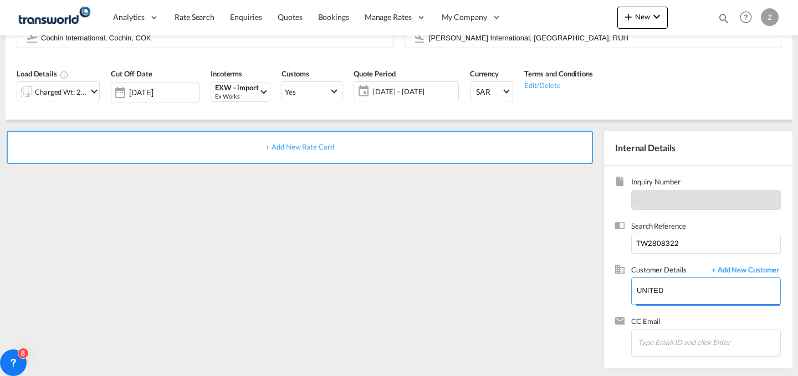
type input "UNITED TRANSFORMERS ELECTRIC CO., [PERSON_NAME], [EMAIL_ADDRESS][DOMAIN_NAME]"
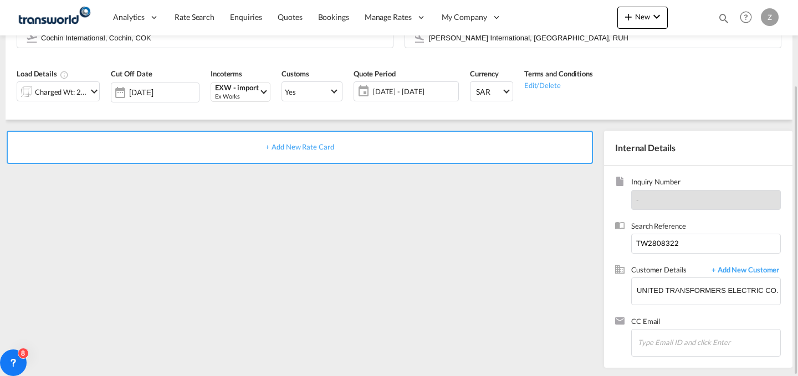
click at [399, 146] on div "+ Add New Rate Card" at bounding box center [300, 147] width 587 height 33
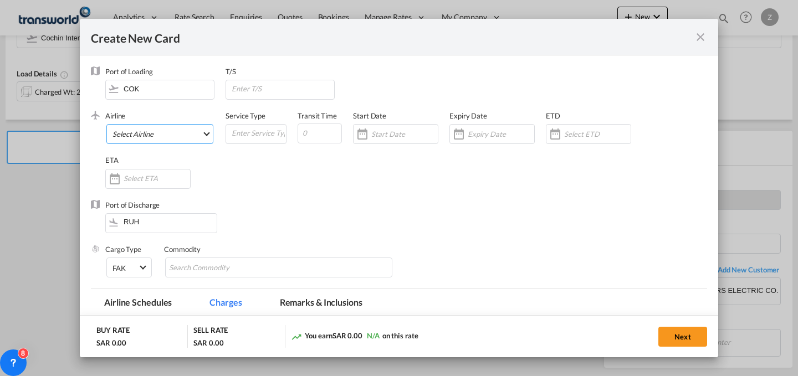
click at [195, 133] on md-select "Select Airline AIR EXPRESS S.A. (1166- / -) CMA CGM Air Cargo (1140-2C / -) DDW…" at bounding box center [159, 134] width 107 height 20
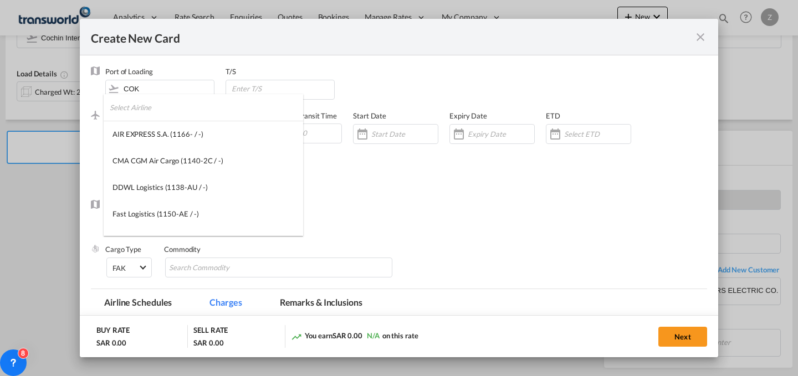
click at [193, 109] on input "search" at bounding box center [206, 107] width 193 height 27
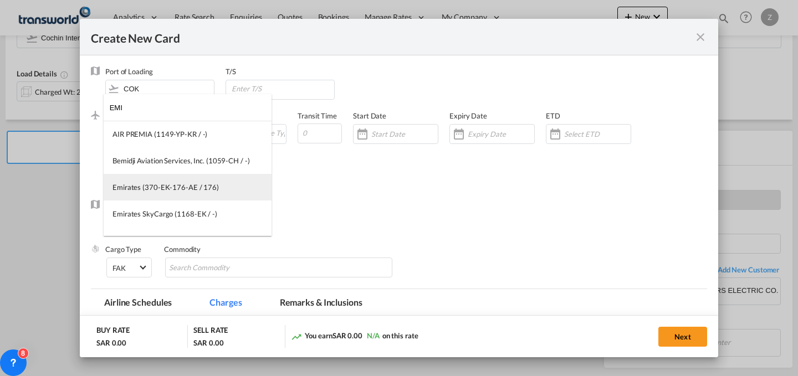
type input "EMI"
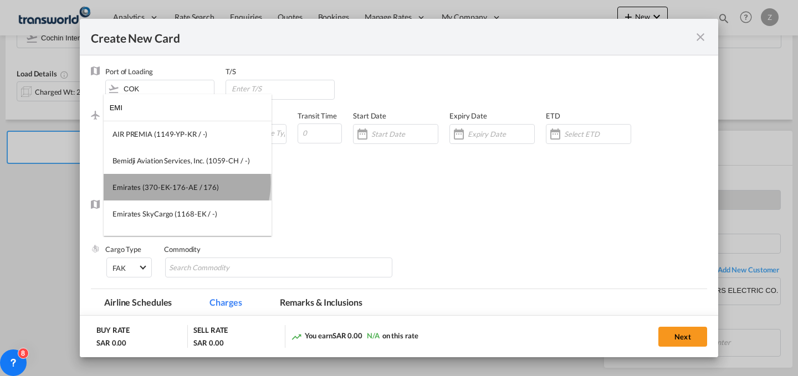
click at [186, 183] on div "Emirates (370-EK-176-AE / 176)" at bounding box center [166, 187] width 106 height 10
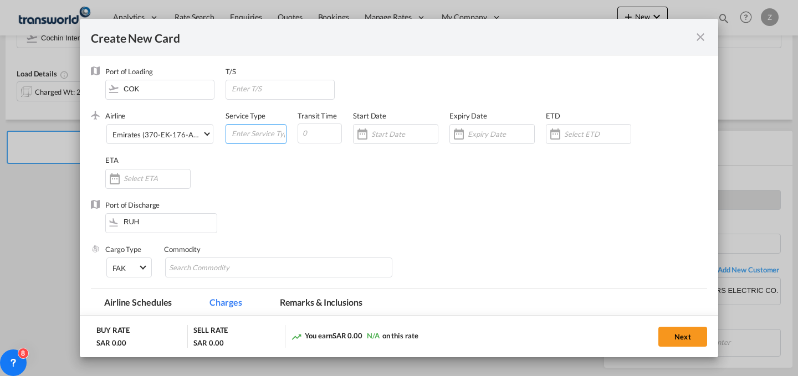
click at [263, 138] on input "Create New Card ..." at bounding box center [258, 133] width 55 height 17
type input "AIR"
type input "5"
click at [401, 130] on input "Create New Card ..." at bounding box center [404, 134] width 67 height 9
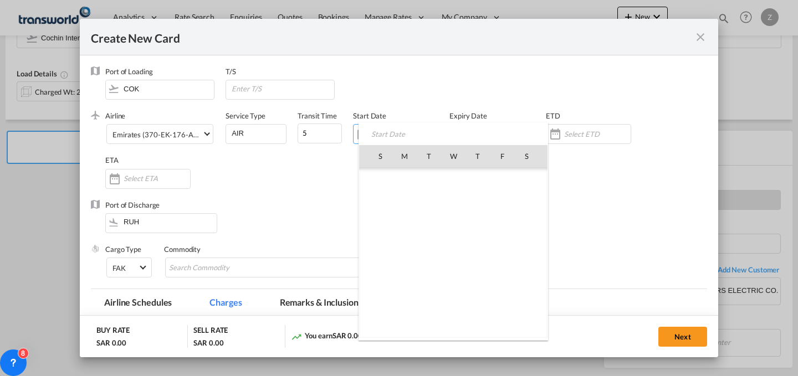
scroll to position [256806, 0]
click at [460, 231] on span "10" at bounding box center [453, 228] width 23 height 23
type input "[DATE]"
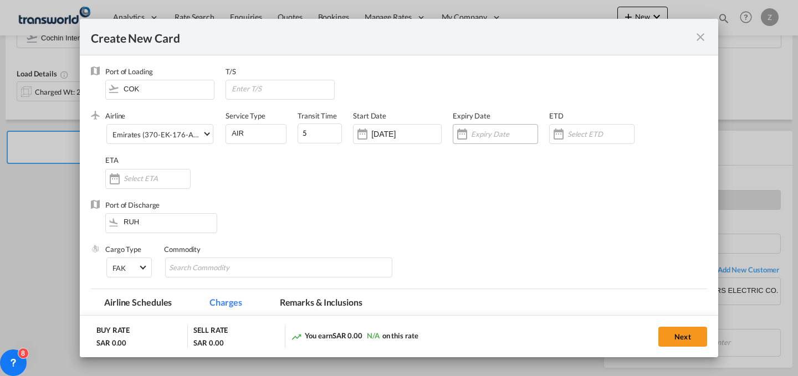
click at [501, 137] on input "Create New Card ..." at bounding box center [504, 134] width 67 height 9
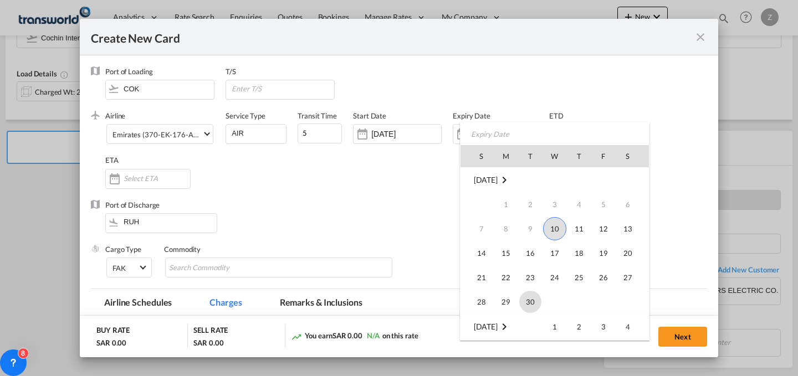
click at [527, 296] on span "30" at bounding box center [530, 302] width 22 height 22
type input "[DATE]"
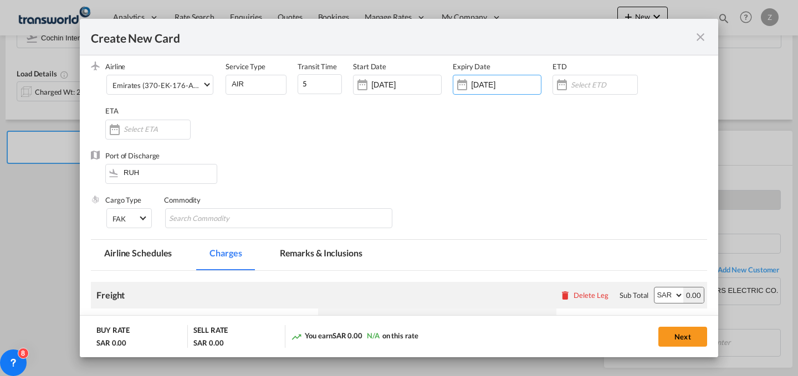
scroll to position [52, 0]
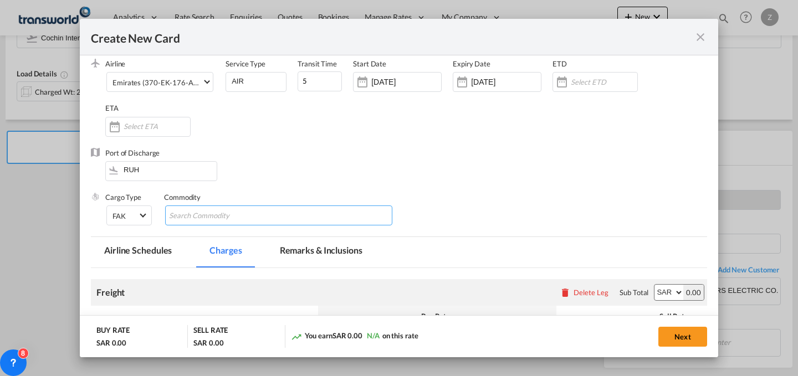
click at [233, 213] on input "Chips input." at bounding box center [219, 216] width 101 height 18
type input "GC"
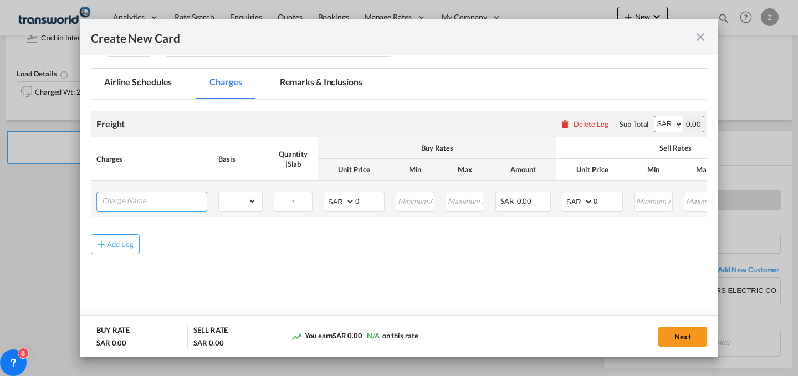
click at [186, 197] on input "Charge Name" at bounding box center [154, 200] width 105 height 17
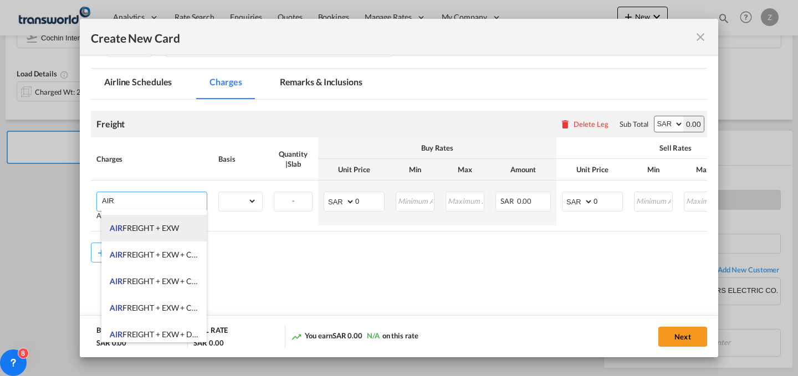
scroll to position [105, 0]
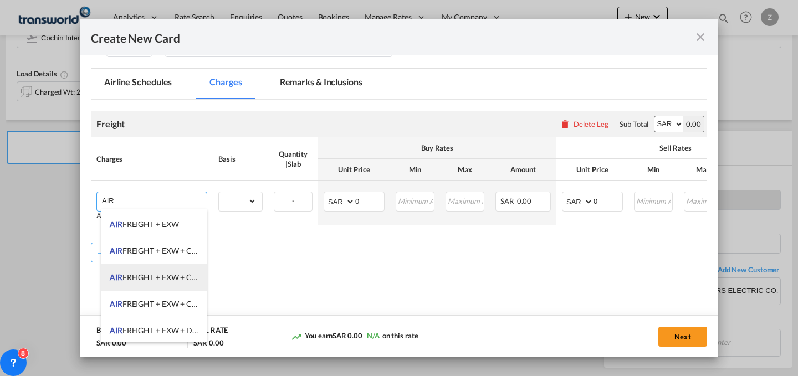
click at [177, 274] on span "AIR FREIGHT + EXW + CLEARANCE AND DELIVERY" at bounding box center [199, 277] width 179 height 9
type input "AIR FREIGHT + EXW + CLEARANCE AND DELIVERY"
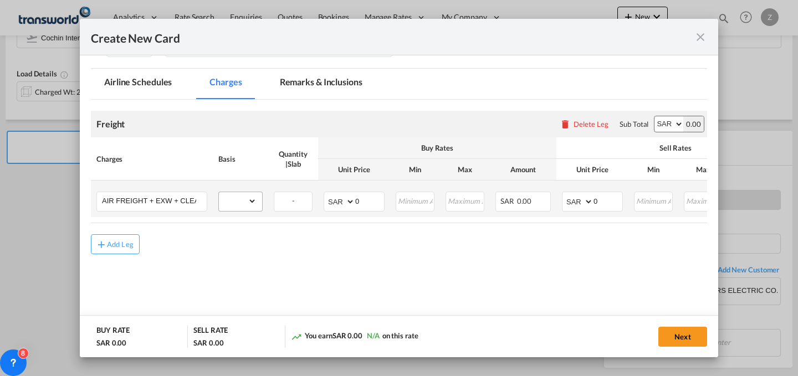
click at [258, 200] on md-input-container "gross_weight volumetric_weight per_shipment per_bl per_km % on air freight per_…" at bounding box center [240, 201] width 43 height 18
click at [249, 197] on select "gross_weight volumetric_weight per_shipment per_bl per_km % on air freight per_…" at bounding box center [238, 201] width 38 height 18
select select "per_shipment"
click at [219, 192] on select "gross_weight volumetric_weight per_shipment per_bl per_km % on air freight per_…" at bounding box center [238, 201] width 38 height 18
drag, startPoint x: 655, startPoint y: 128, endPoint x: 606, endPoint y: 198, distance: 85.2
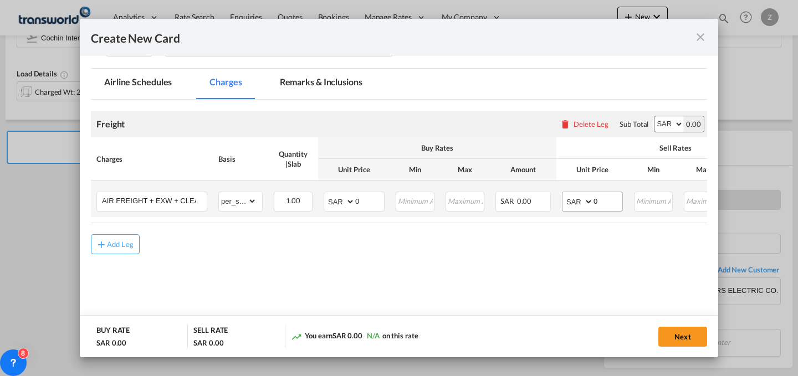
click at [606, 198] on div "Freight Please enter leg name Leg Name Already Exists Delete Leg Sub Total AED …" at bounding box center [399, 167] width 616 height 113
click at [606, 198] on input "0" at bounding box center [608, 200] width 29 height 17
type input "500"
click at [359, 202] on input "0" at bounding box center [369, 200] width 29 height 17
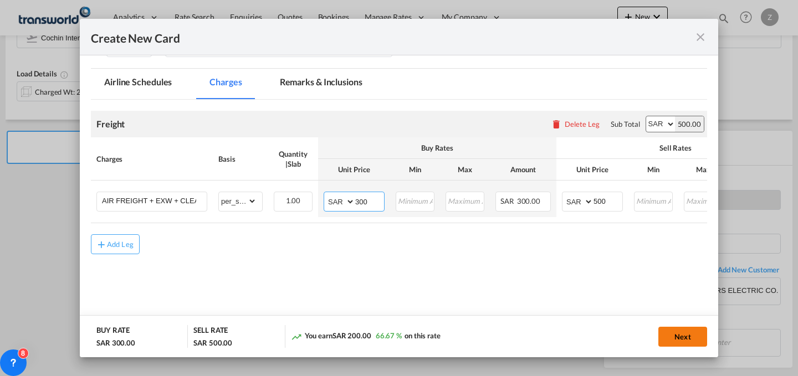
type input "300"
click at [694, 338] on button "Next" at bounding box center [683, 337] width 49 height 20
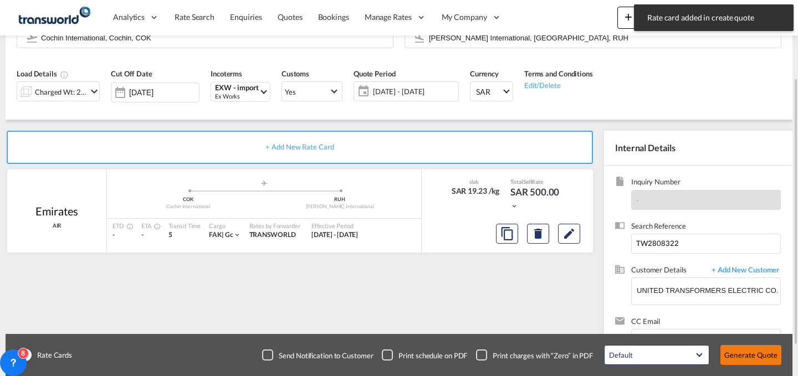
click at [762, 353] on button "Generate Quote" at bounding box center [751, 355] width 61 height 20
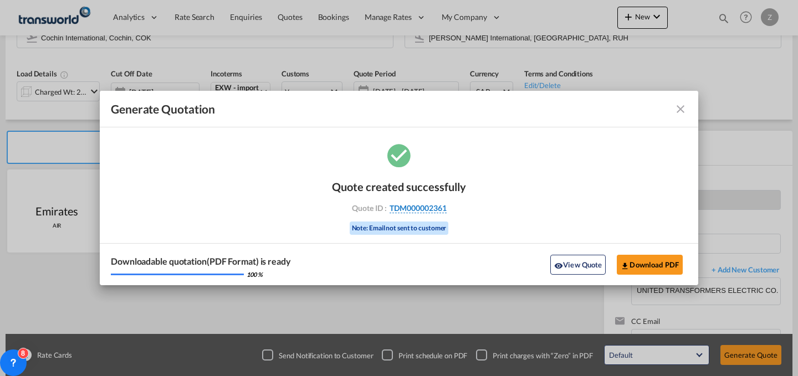
click at [427, 208] on span "TDM000002361" at bounding box center [418, 208] width 57 height 10
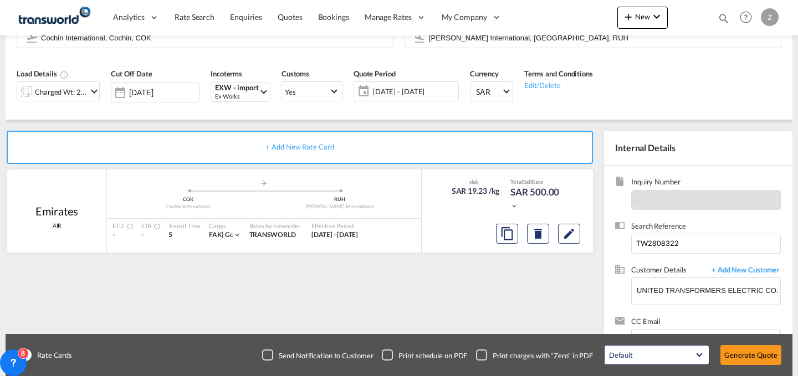
click at [427, 208] on div "Quote created successfully Quote ID : TDM000002361 Note: Email not sent to cust…" at bounding box center [399, 197] width 67 height 37
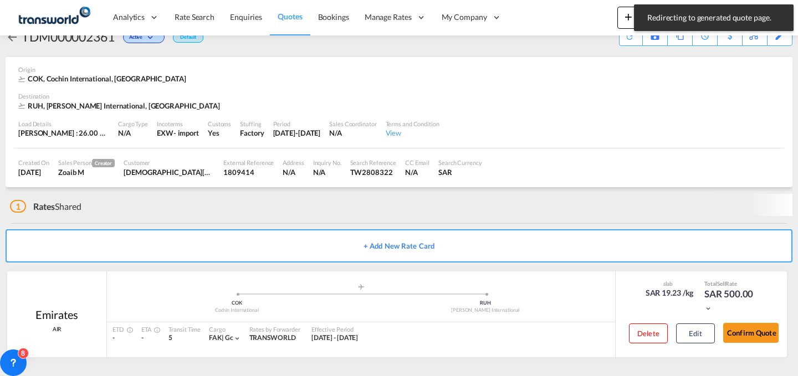
scroll to position [21, 0]
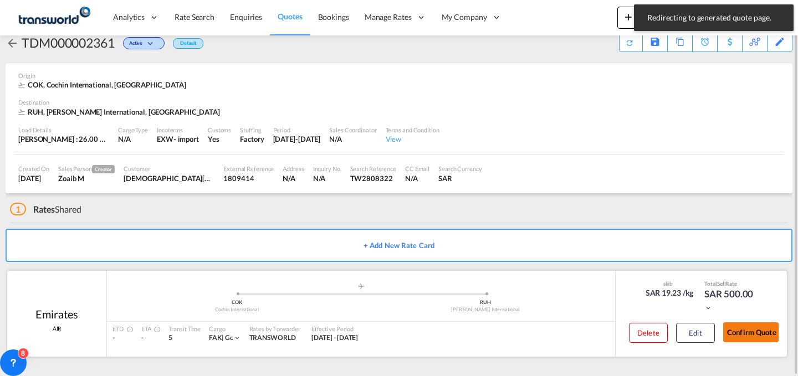
click at [747, 334] on button "Confirm Quote" at bounding box center [750, 333] width 55 height 20
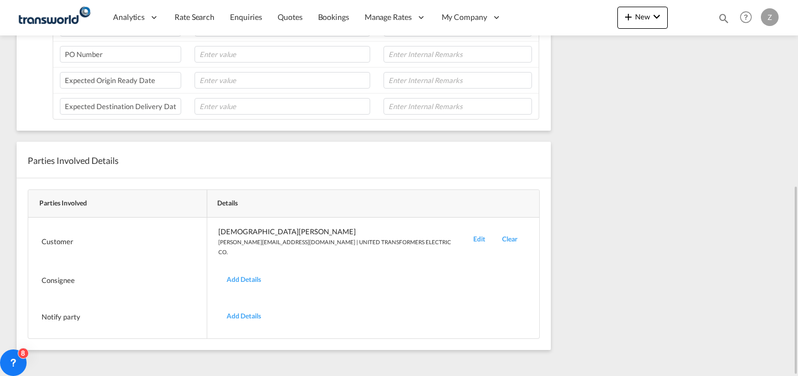
click at [465, 237] on div "Edit" at bounding box center [479, 242] width 29 height 30
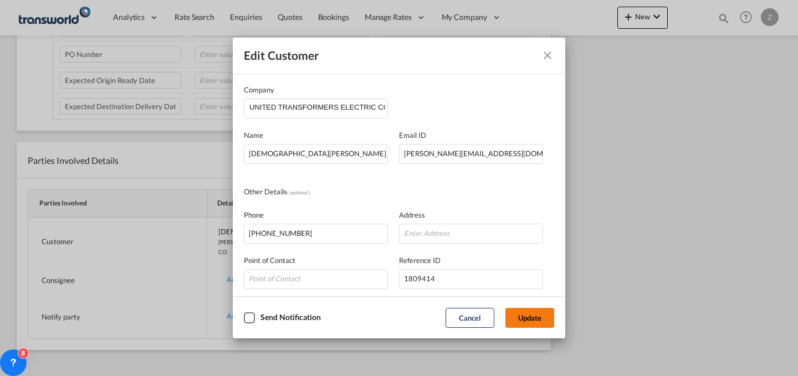
click at [531, 320] on button "Update" at bounding box center [530, 318] width 49 height 20
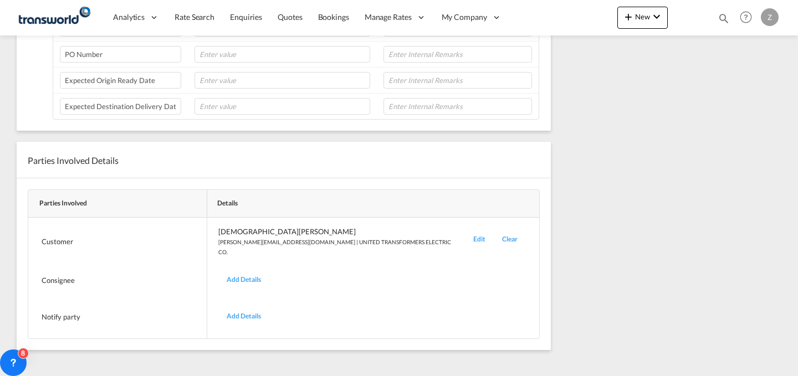
scroll to position [0, 0]
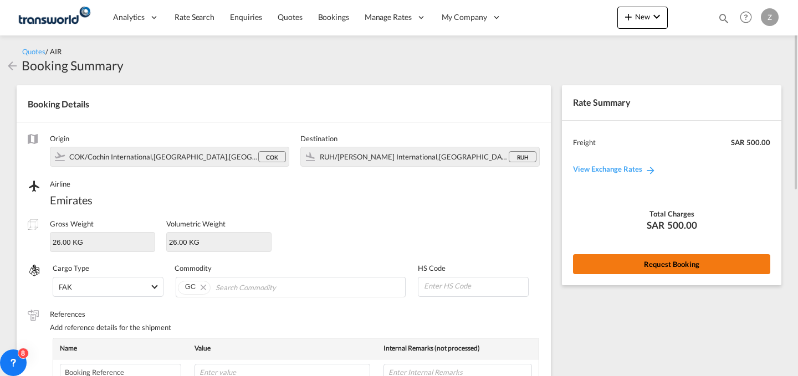
click at [616, 268] on button "Request Booking" at bounding box center [671, 264] width 197 height 20
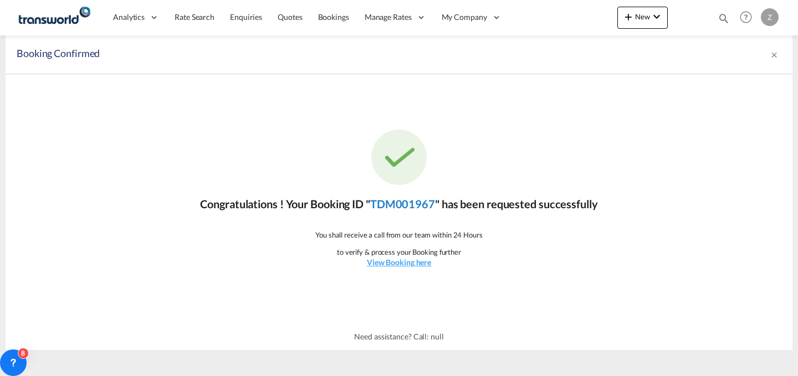
click at [405, 207] on link "TDM001967" at bounding box center [402, 203] width 65 height 13
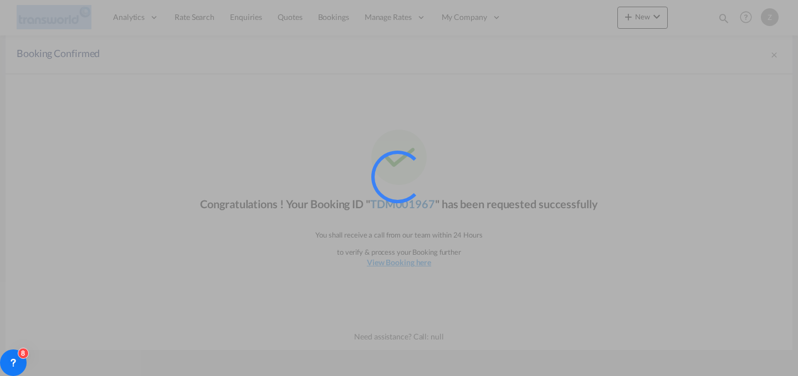
click at [405, 207] on div at bounding box center [412, 192] width 83 height 83
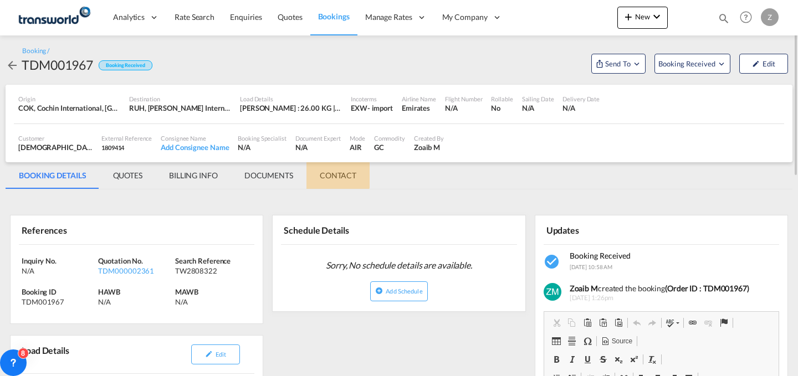
click at [338, 172] on md-tab-item "CONTACT" at bounding box center [338, 175] width 63 height 27
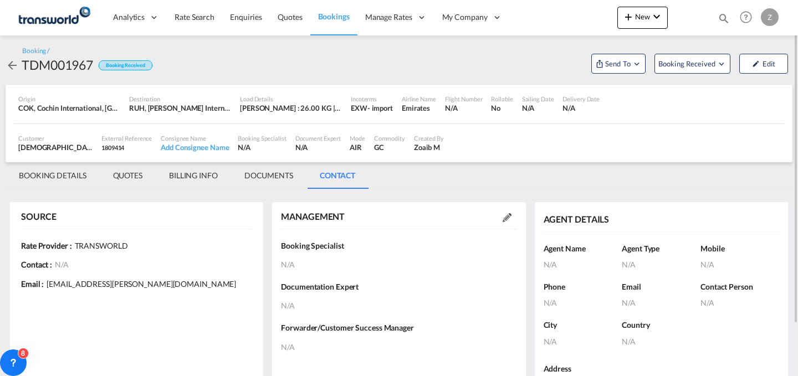
click at [506, 215] on md-icon at bounding box center [507, 217] width 9 height 9
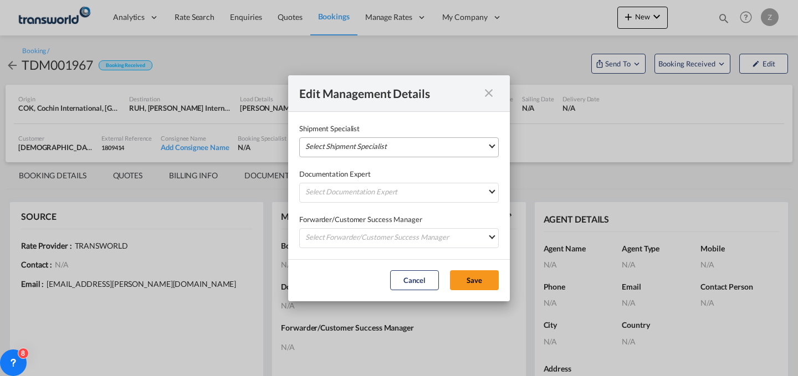
click at [438, 144] on md-select "Select Shipment Specialist [PERSON_NAME] W [PERSON_NAME][EMAIL_ADDRESS][PERSON_…" at bounding box center [399, 147] width 200 height 20
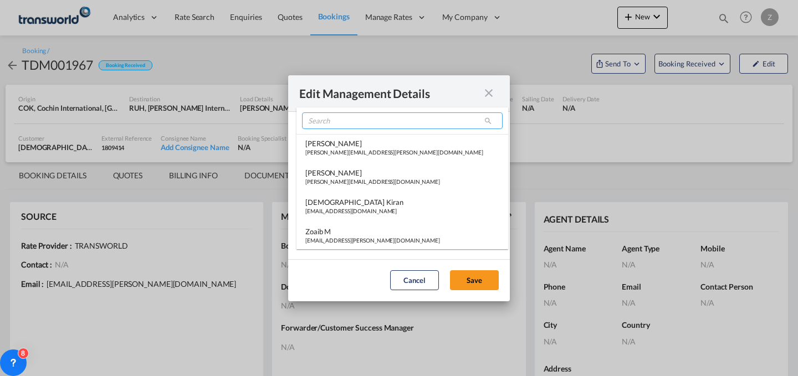
click at [379, 121] on input "search" at bounding box center [402, 121] width 201 height 17
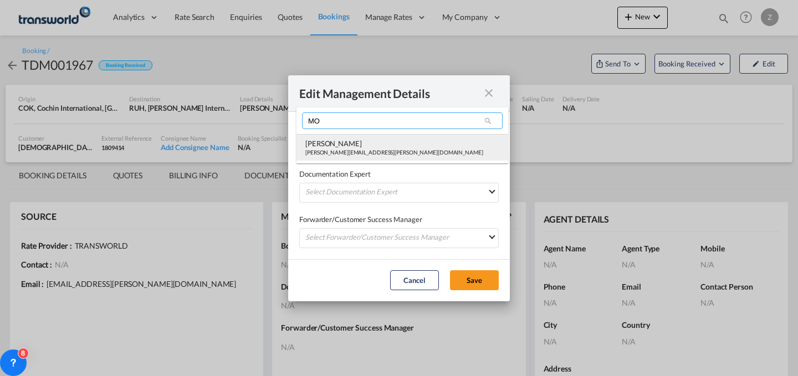
type input "MO"
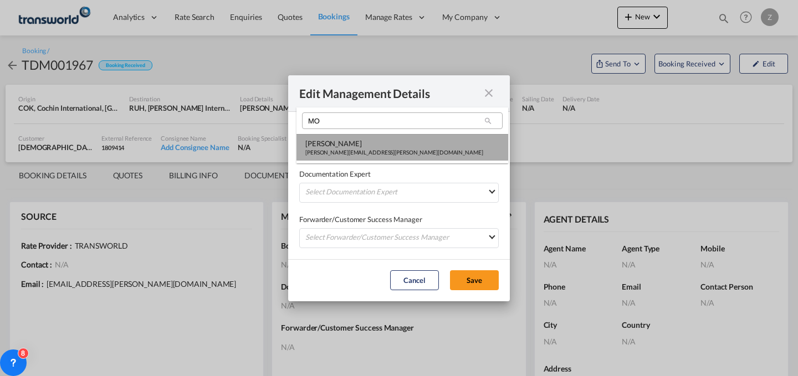
click at [361, 147] on div "[PERSON_NAME]" at bounding box center [394, 144] width 178 height 10
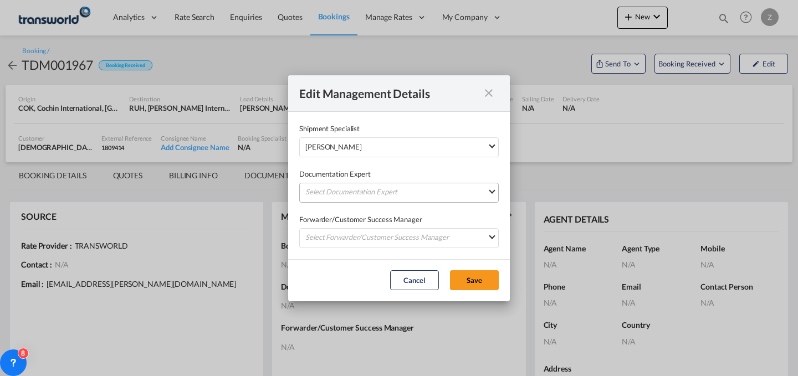
click at [353, 189] on md-select "Select Documentation Expert [PERSON_NAME] W [PERSON_NAME][EMAIL_ADDRESS][PERSON…" at bounding box center [399, 193] width 200 height 20
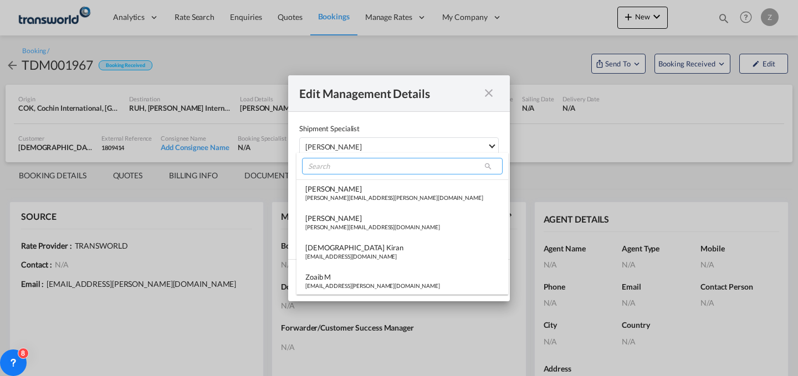
click at [370, 166] on input "search" at bounding box center [402, 166] width 201 height 17
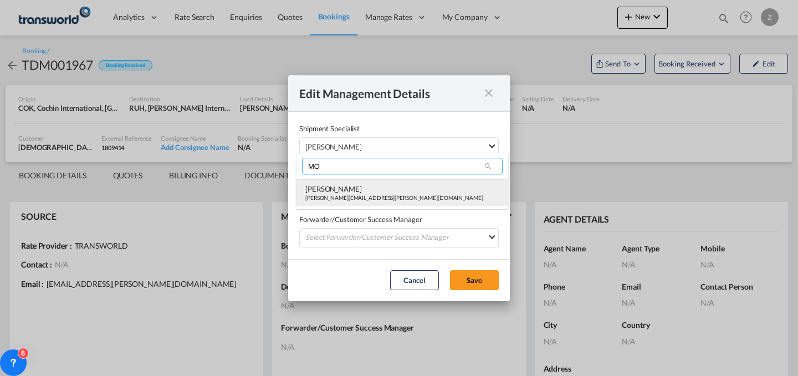
type input "MO"
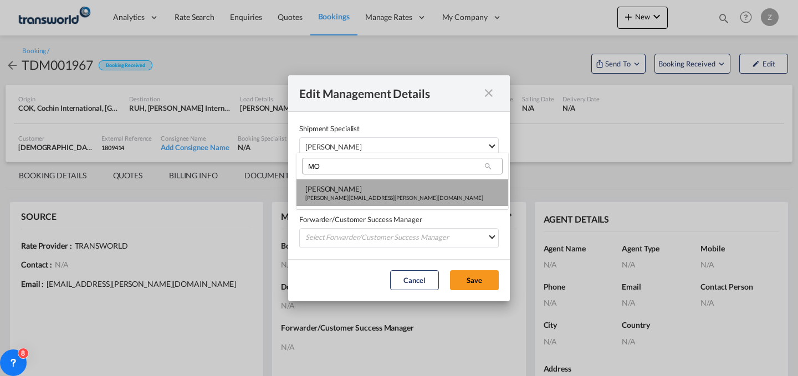
click at [352, 188] on div "[PERSON_NAME]" at bounding box center [394, 189] width 178 height 10
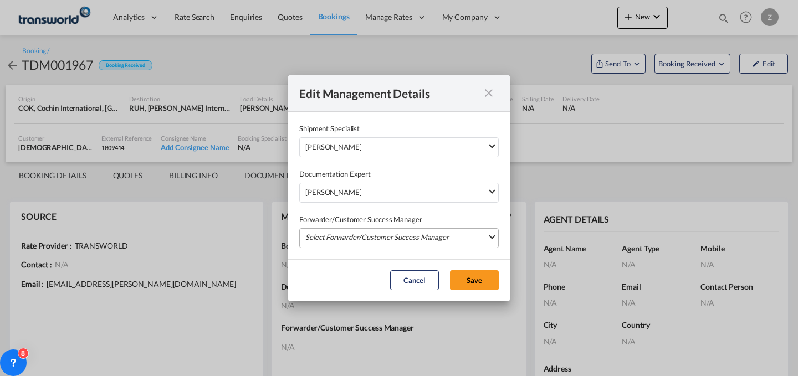
click at [338, 228] on md-select "Select Forwarder/Customer Success Manager [PERSON_NAME] [PERSON_NAME][EMAIL_ADD…" at bounding box center [399, 238] width 200 height 20
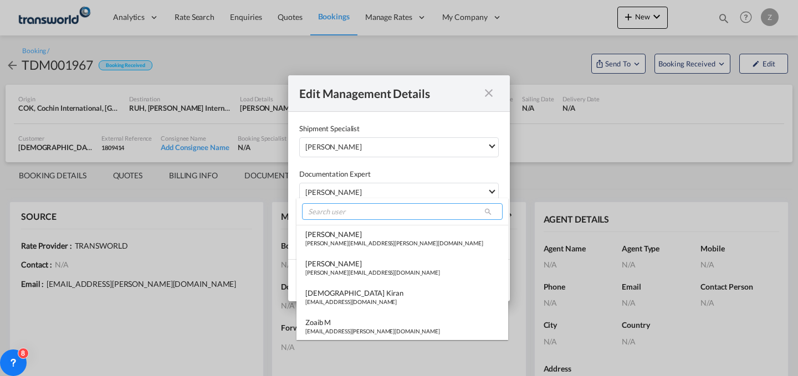
click at [350, 213] on input "search" at bounding box center [402, 211] width 201 height 17
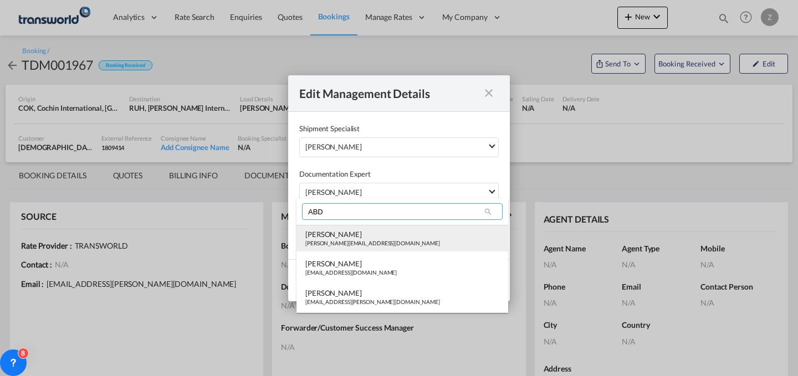
type input "ABD"
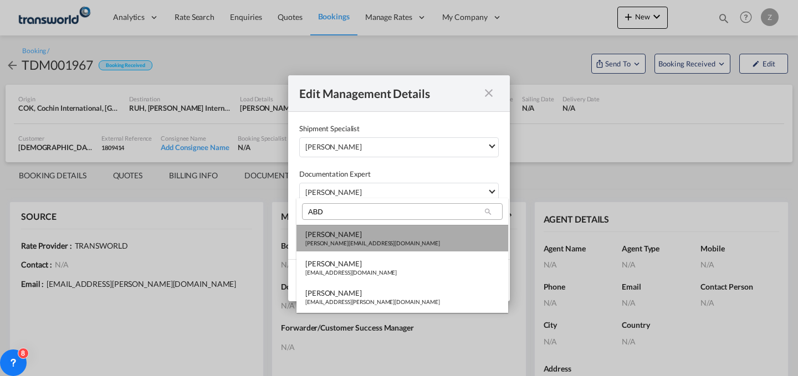
click at [343, 239] on div "[PERSON_NAME]" at bounding box center [372, 235] width 135 height 10
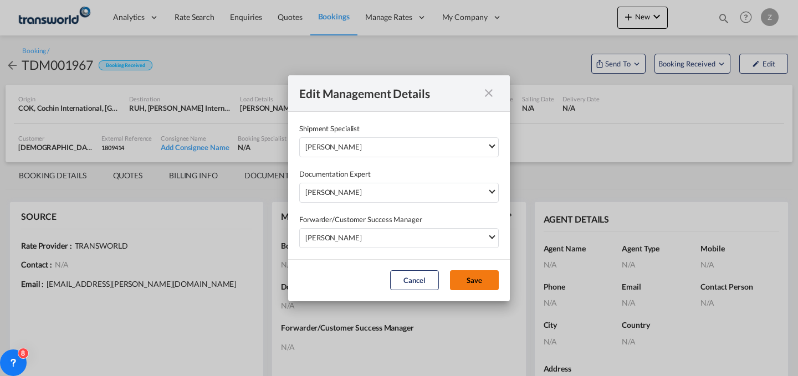
click at [475, 278] on button "Save" at bounding box center [474, 281] width 49 height 20
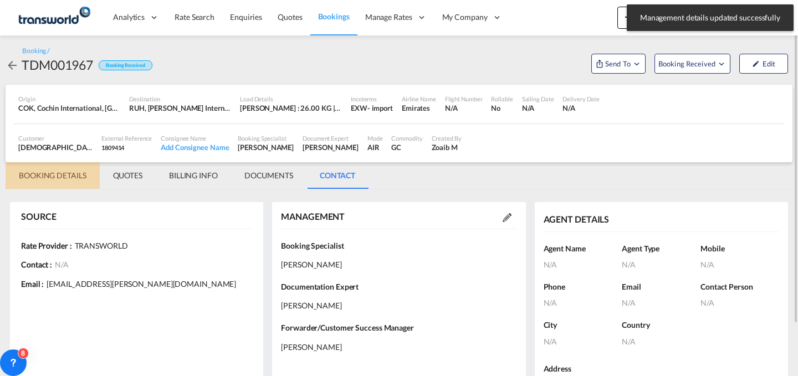
click at [53, 172] on md-tab-item "BOOKING DETAILS" at bounding box center [53, 175] width 94 height 27
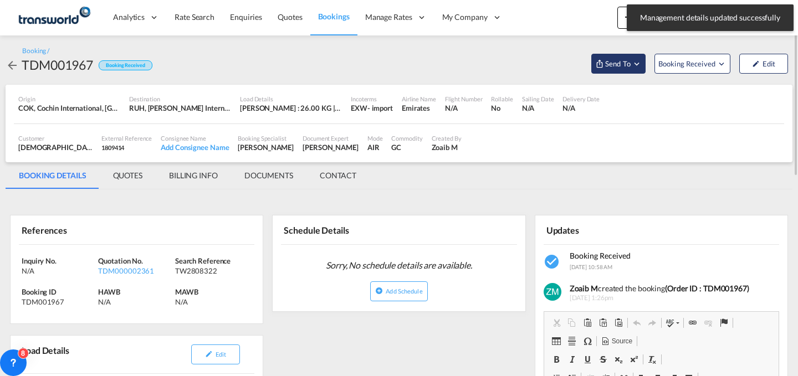
click at [608, 64] on span "Send To" at bounding box center [618, 63] width 28 height 11
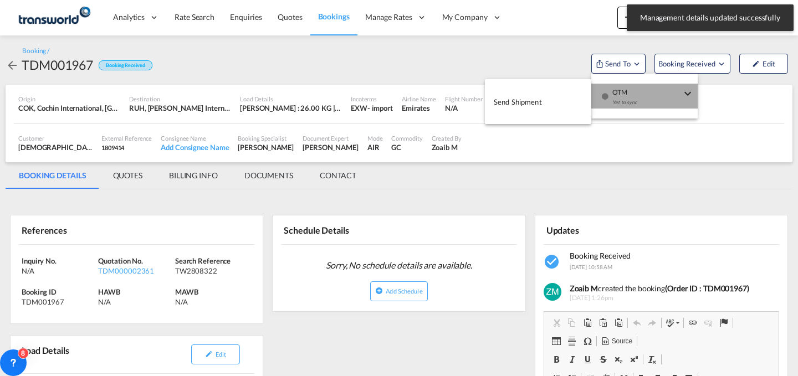
click at [601, 88] on div "button" at bounding box center [604, 100] width 9 height 33
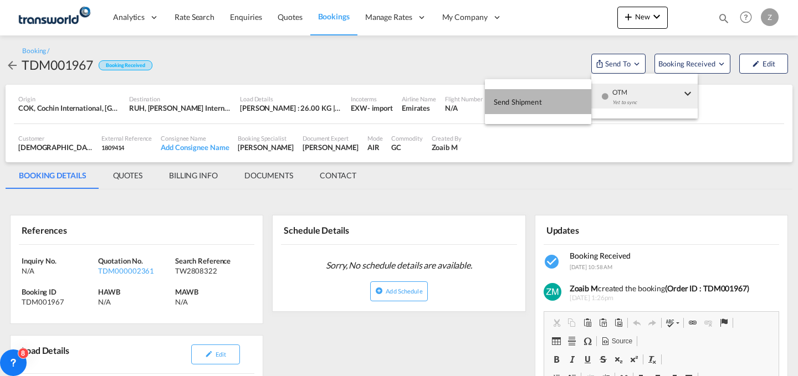
click at [553, 106] on button "Send Shipment" at bounding box center [538, 101] width 106 height 25
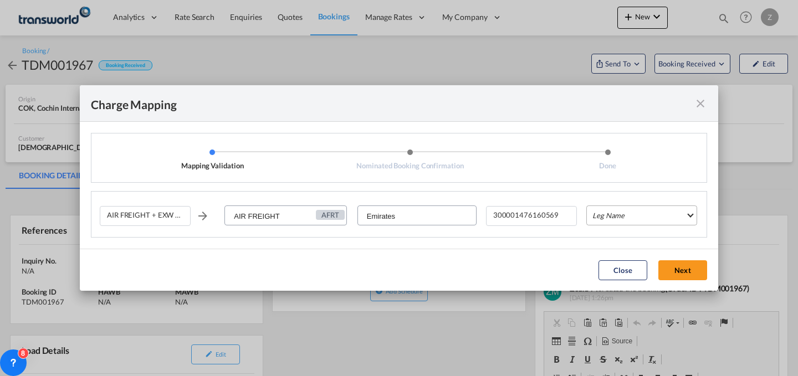
click at [638, 220] on md-select "Leg Name HANDLING ORIGIN HANDLING DESTINATION OTHERS TL PICK UP CUSTOMS ORIGIN …" at bounding box center [642, 216] width 111 height 20
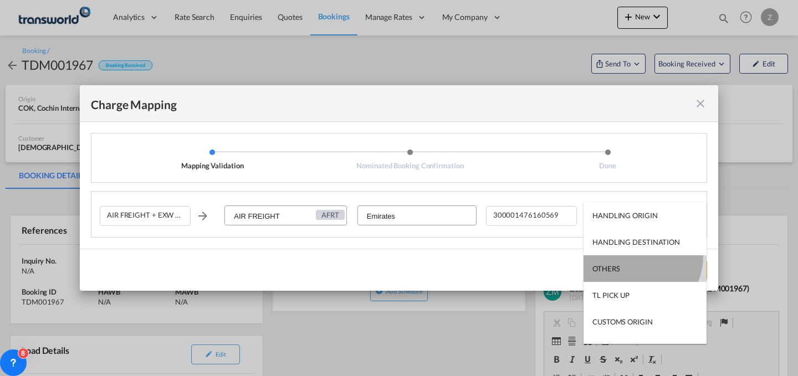
click at [633, 256] on md-option "OTHERS" at bounding box center [645, 269] width 123 height 27
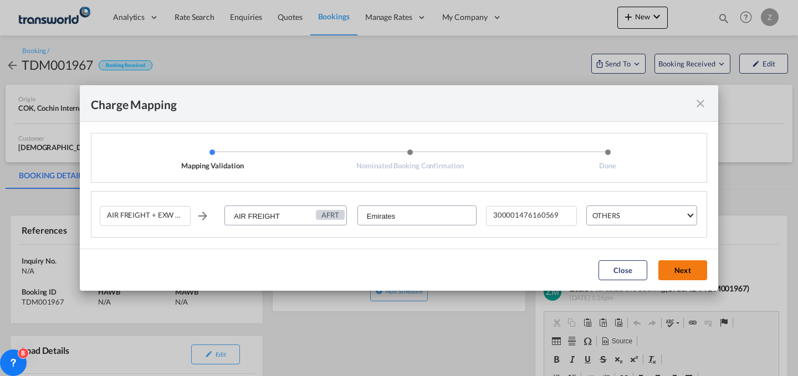
click at [699, 268] on button "Next" at bounding box center [683, 271] width 49 height 20
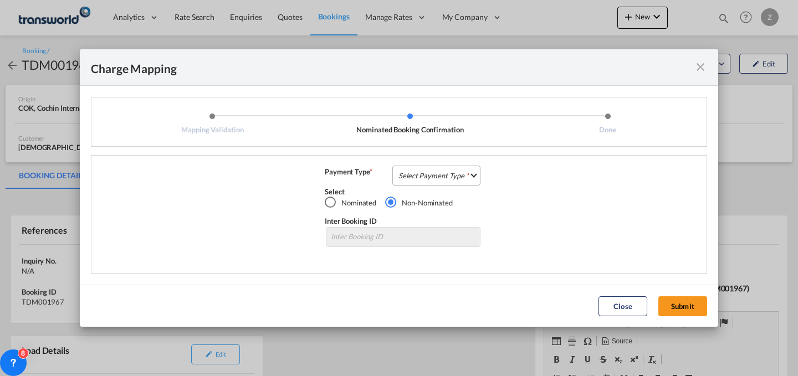
click at [466, 176] on md-select "Select Payment Type COLLECT PREPAID" at bounding box center [437, 176] width 88 height 20
click at [455, 181] on md-option "COLLECT" at bounding box center [440, 175] width 98 height 27
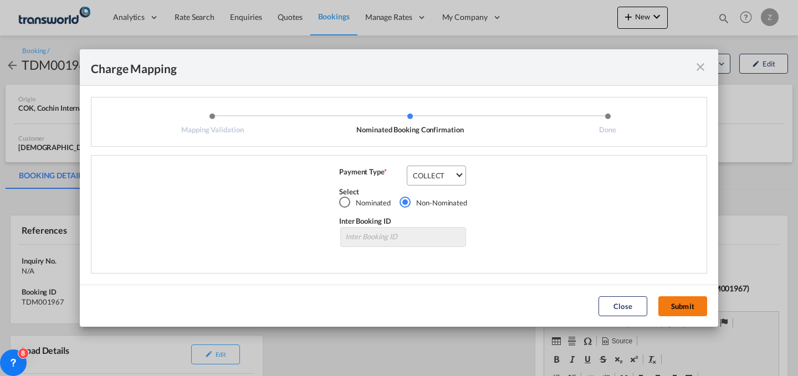
click at [694, 304] on button "Submit" at bounding box center [683, 307] width 49 height 20
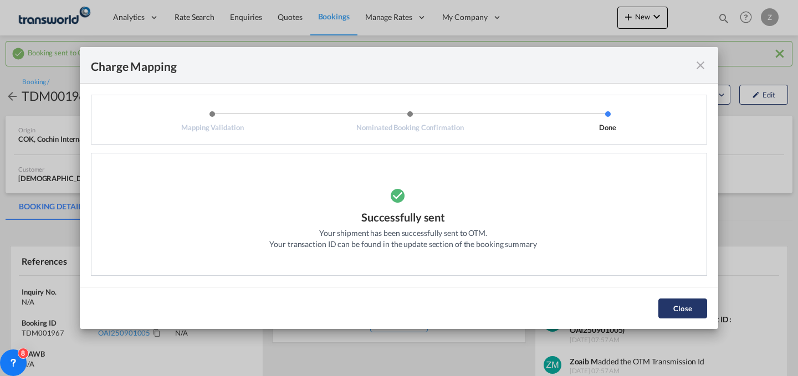
click at [685, 302] on button "Close" at bounding box center [683, 309] width 49 height 20
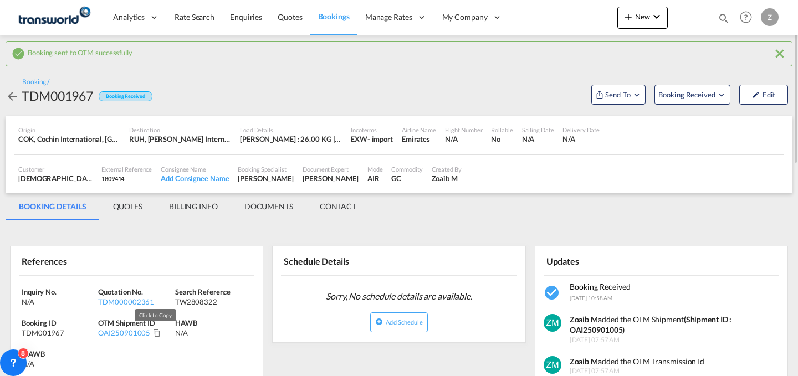
click at [153, 334] on md-icon "Click to Copy" at bounding box center [157, 333] width 8 height 8
